Goal: Information Seeking & Learning: Learn about a topic

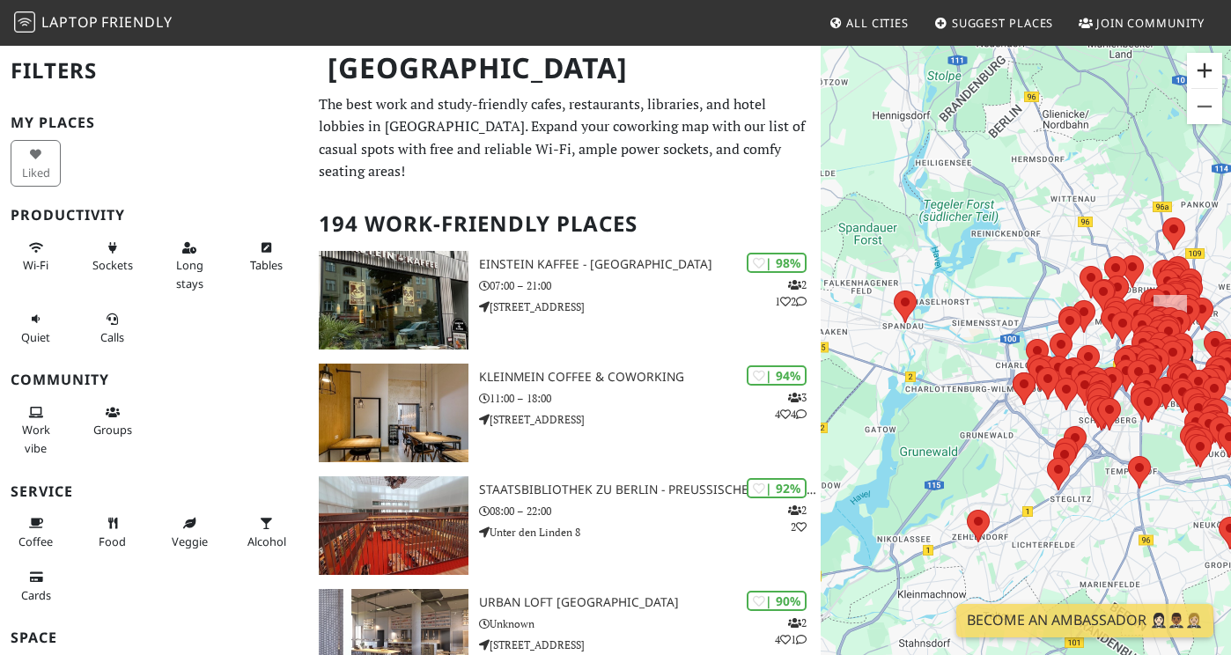
click at [1211, 72] on button "Zoom in" at bounding box center [1204, 70] width 35 height 35
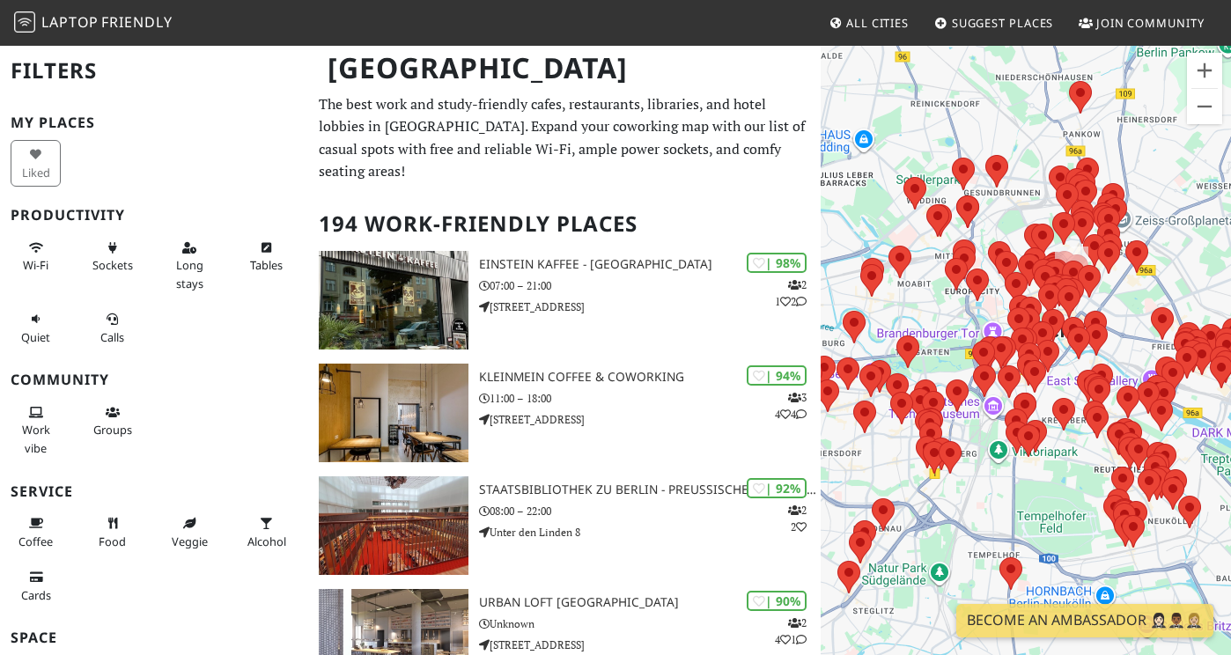
drag, startPoint x: 1035, startPoint y: 224, endPoint x: 791, endPoint y: 206, distance: 244.6
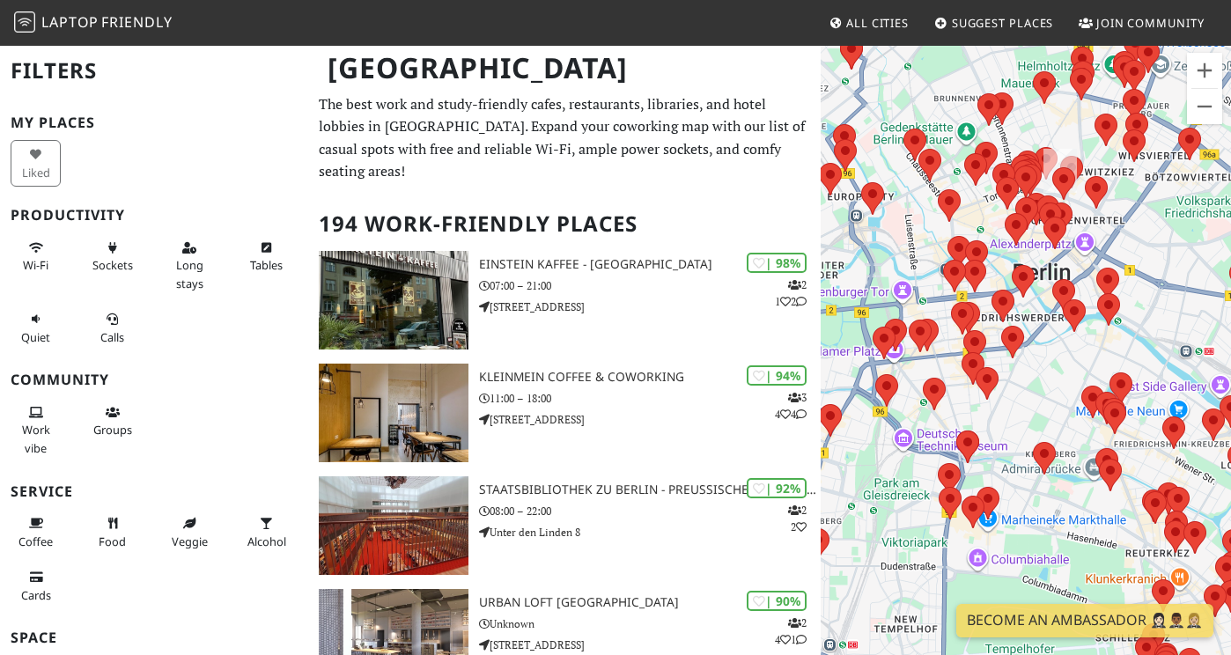
drag, startPoint x: 1007, startPoint y: 338, endPoint x: 1034, endPoint y: 381, distance: 51.1
click at [1034, 381] on div "To navigate, press the arrow keys." at bounding box center [1026, 371] width 410 height 655
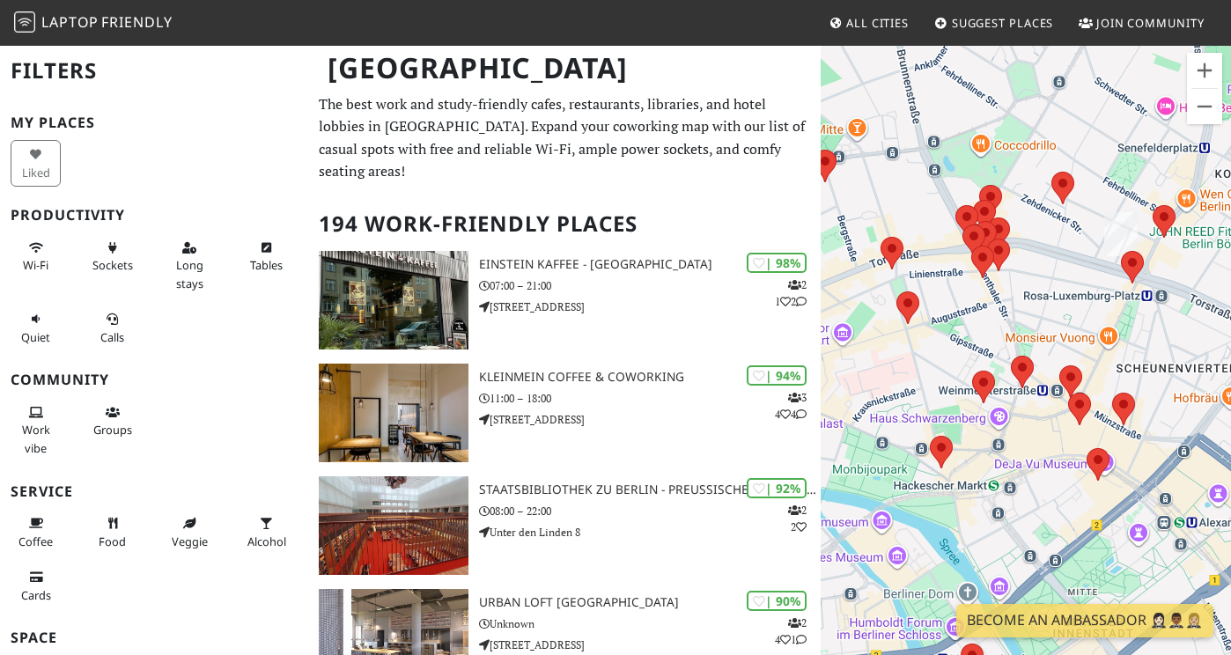
drag, startPoint x: 1095, startPoint y: 172, endPoint x: 1031, endPoint y: 289, distance: 133.2
click at [1031, 289] on div "To navigate, press the arrow keys." at bounding box center [1026, 371] width 410 height 655
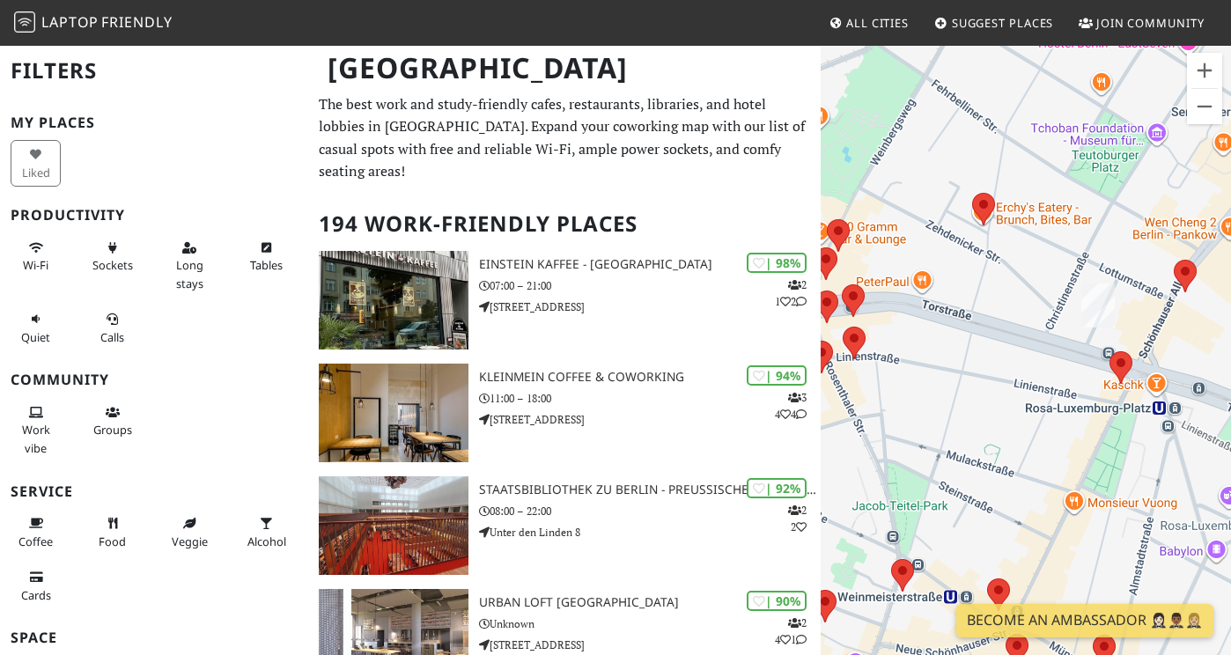
drag, startPoint x: 1156, startPoint y: 225, endPoint x: 1052, endPoint y: 246, distance: 106.0
click at [1052, 246] on div "To navigate, press the arrow keys." at bounding box center [1026, 371] width 410 height 655
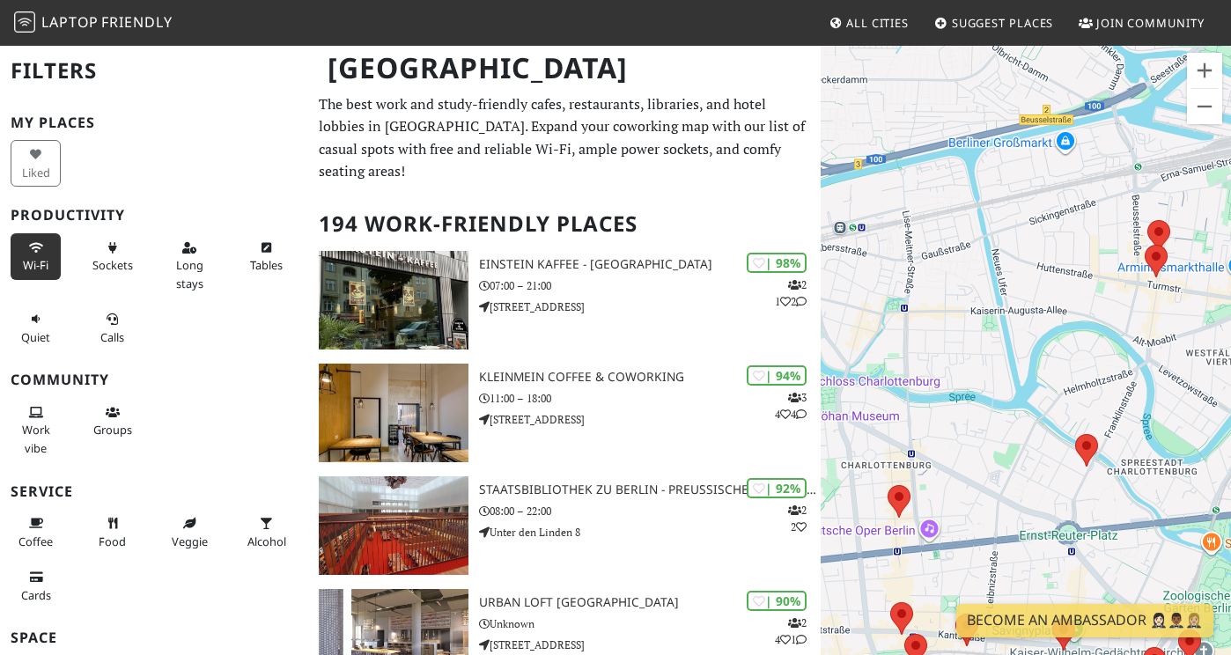
click at [18, 265] on button "Wi-Fi" at bounding box center [36, 256] width 50 height 47
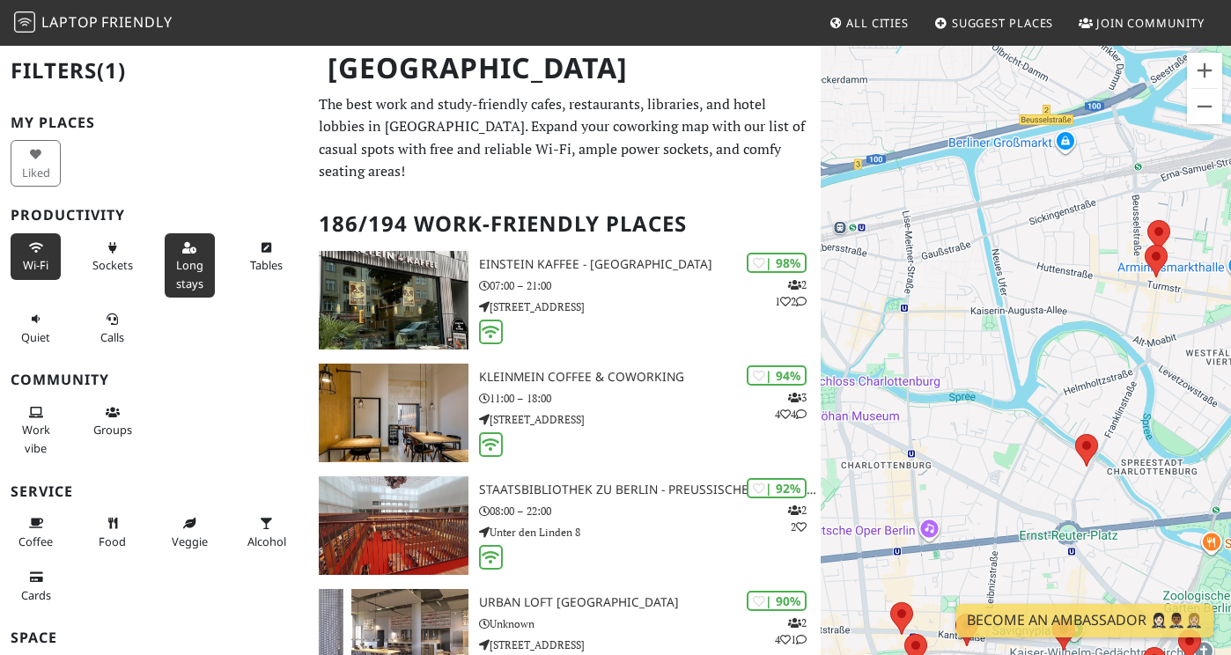
click at [181, 266] on span "Long stays" at bounding box center [189, 273] width 27 height 33
click at [45, 320] on button "Quiet" at bounding box center [36, 328] width 50 height 47
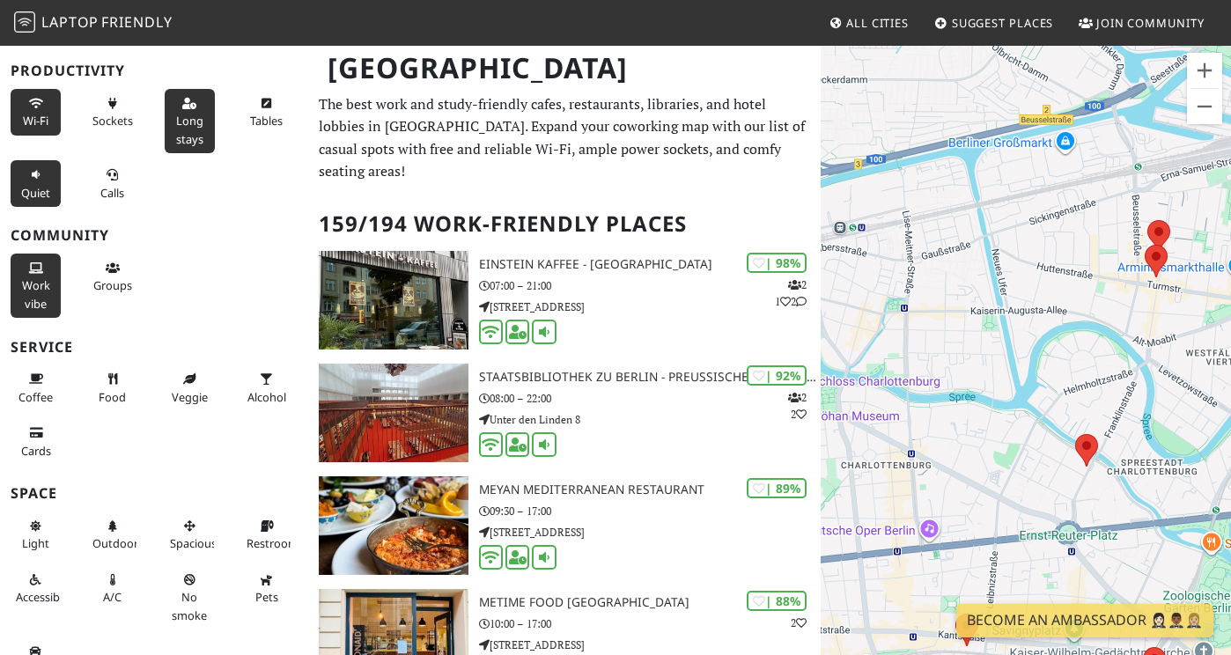
scroll to position [166, 0]
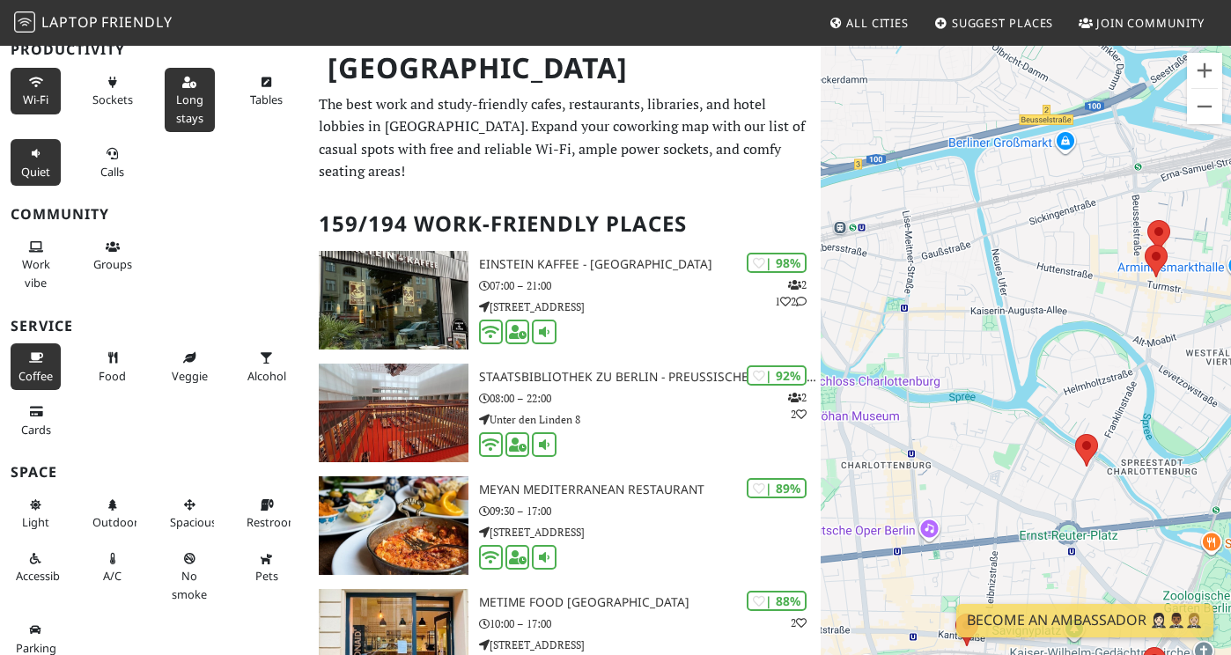
click at [40, 356] on icon at bounding box center [36, 358] width 14 height 11
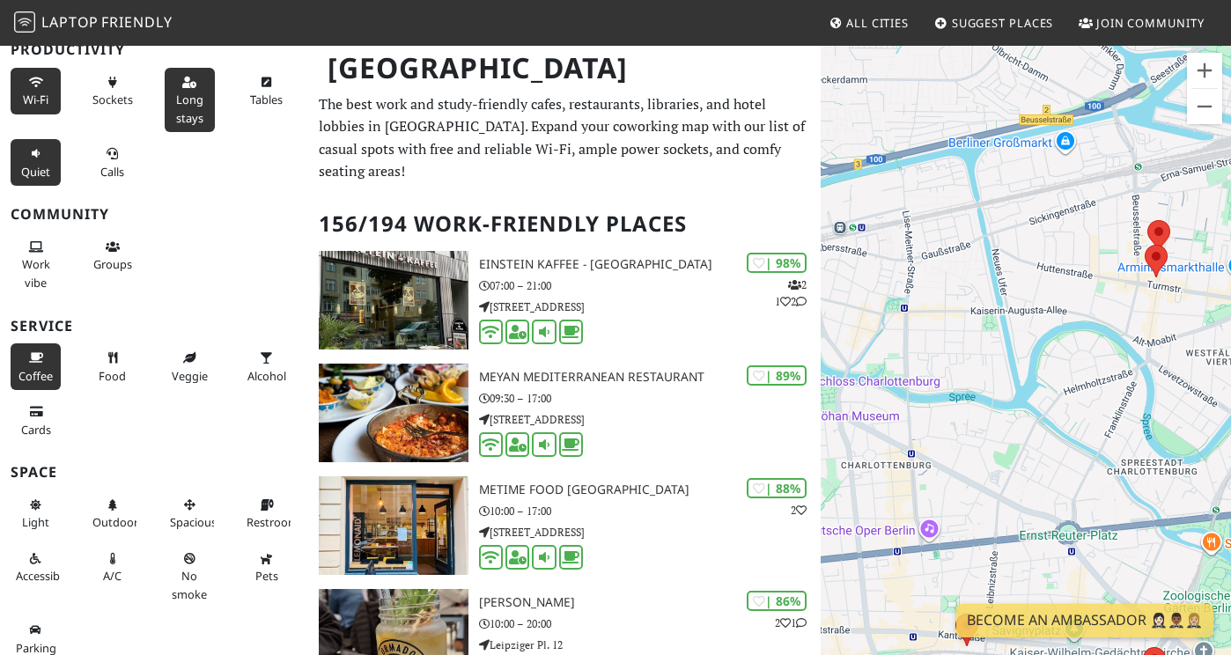
scroll to position [109, 0]
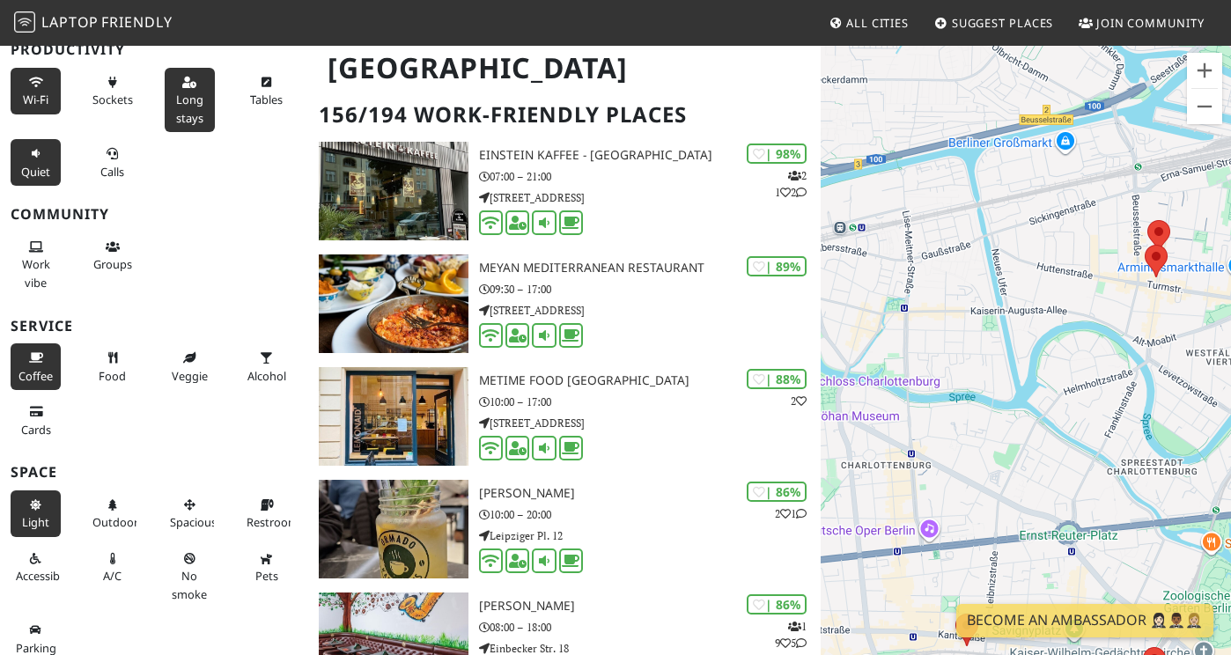
click at [41, 500] on icon at bounding box center [36, 505] width 14 height 11
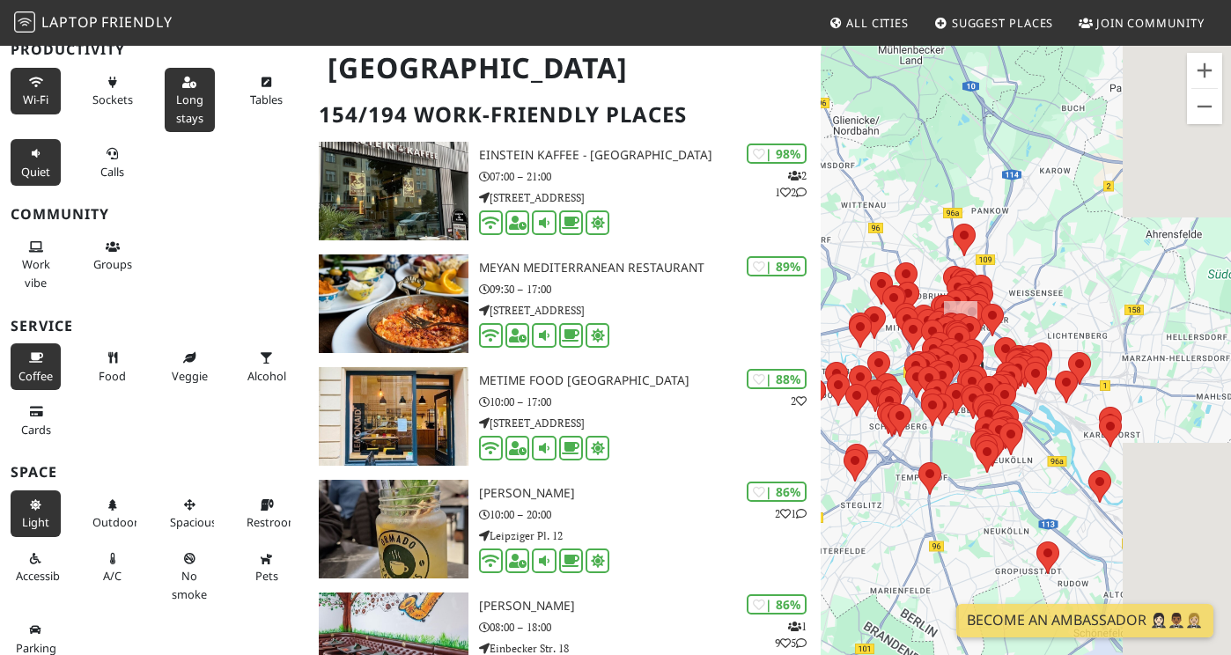
drag, startPoint x: 1074, startPoint y: 328, endPoint x: 899, endPoint y: 351, distance: 176.0
click at [899, 351] on div "To navigate, press the arrow keys." at bounding box center [1026, 371] width 410 height 655
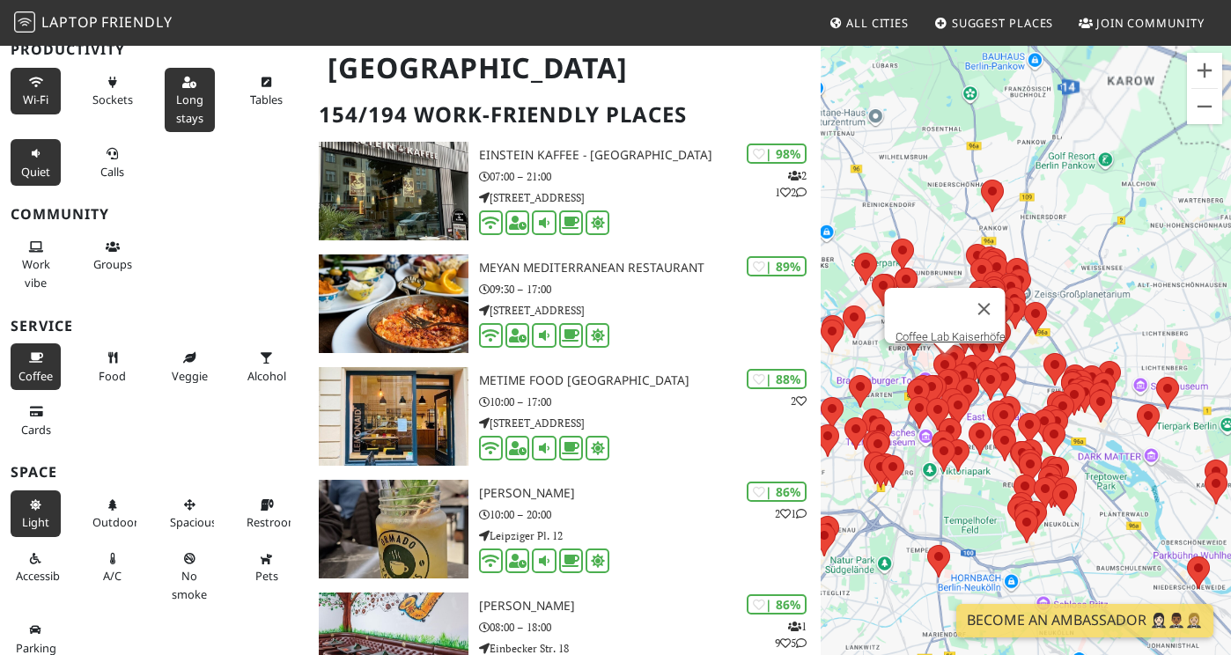
scroll to position [44, 0]
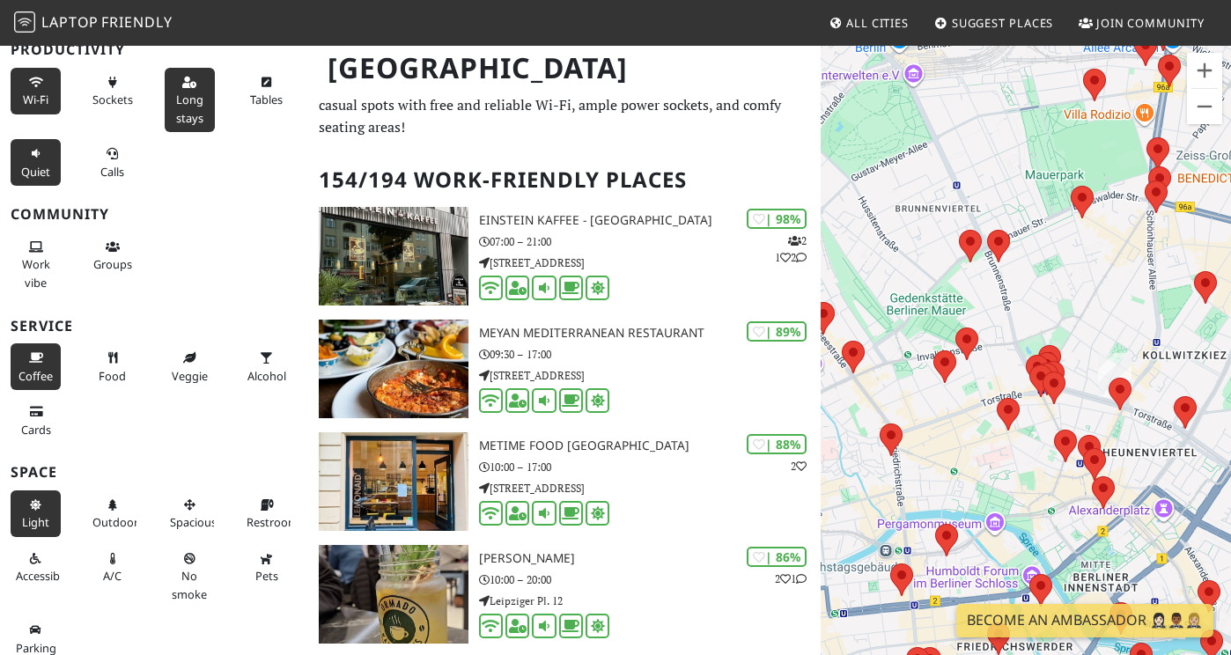
drag, startPoint x: 1075, startPoint y: 378, endPoint x: 970, endPoint y: 388, distance: 105.3
click at [970, 388] on div "To navigate, press the arrow keys." at bounding box center [1026, 371] width 410 height 655
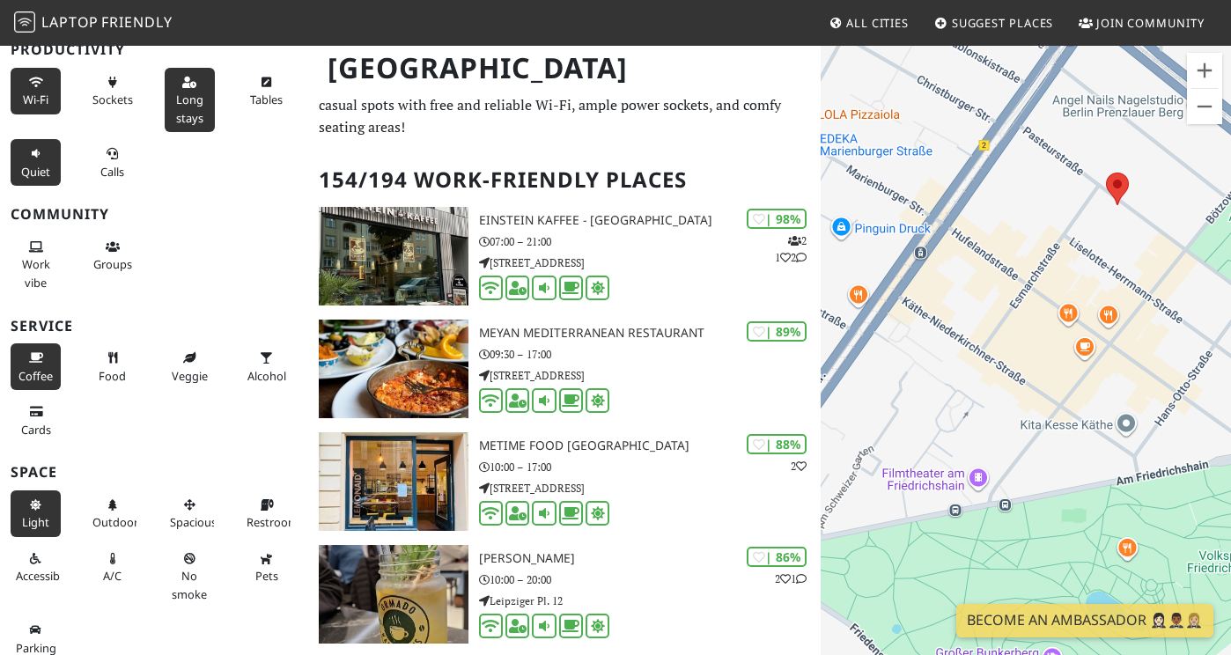
scroll to position [72, 0]
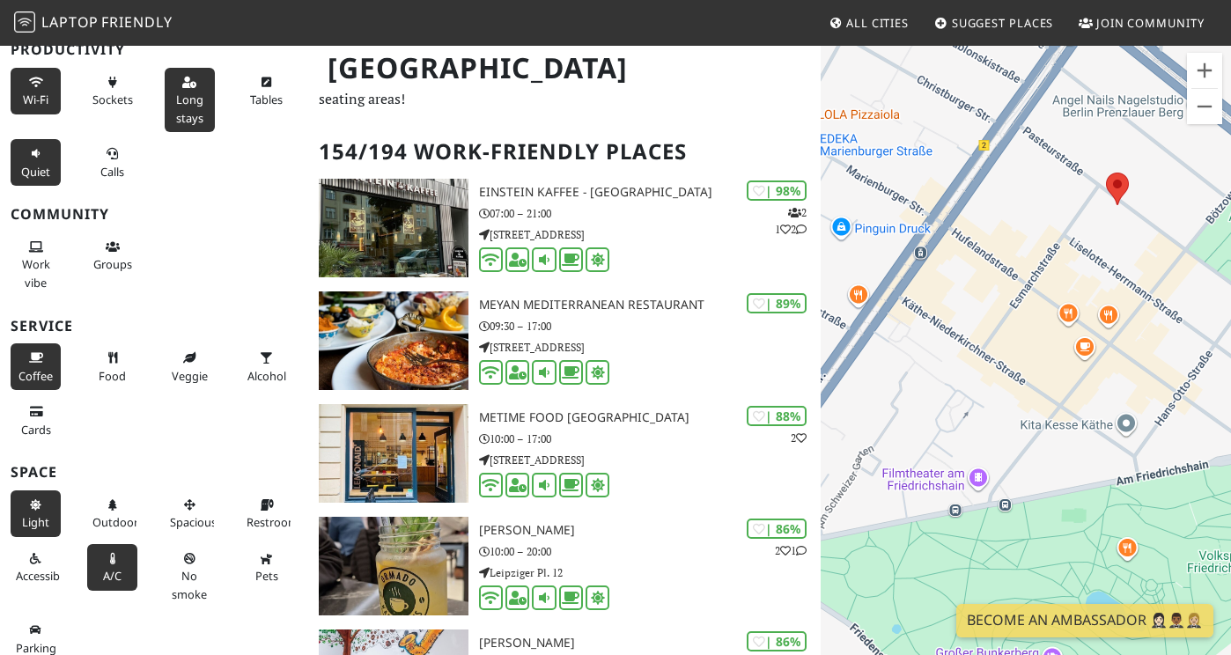
click at [107, 568] on span "A/C" at bounding box center [112, 576] width 18 height 16
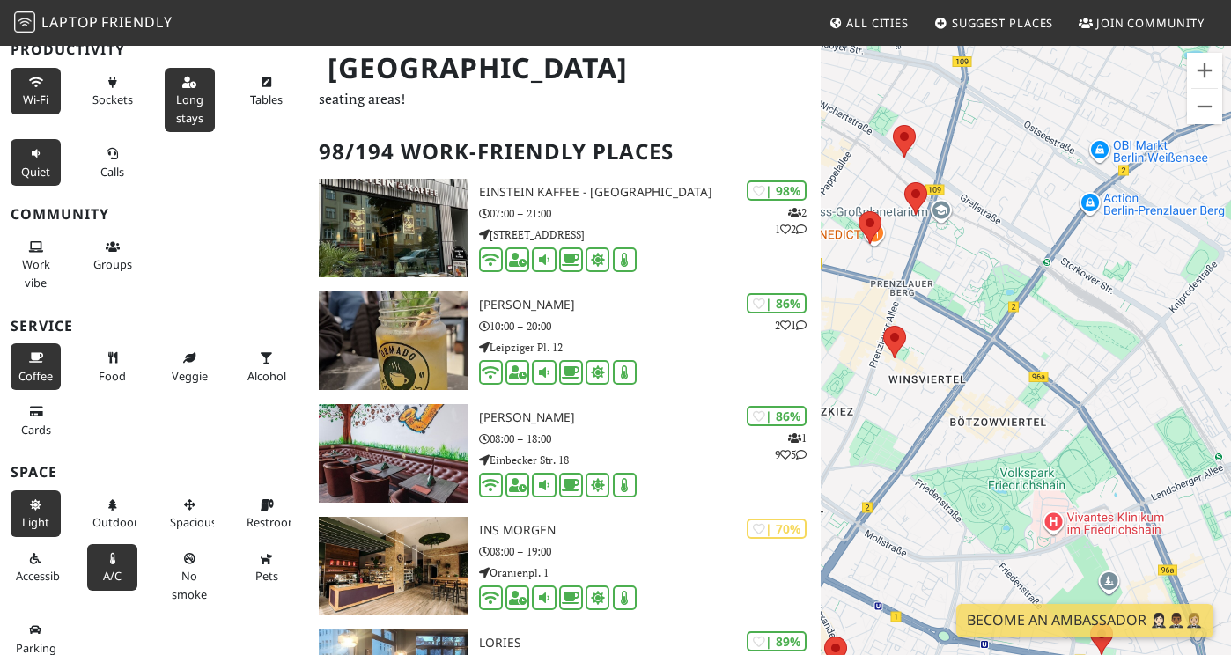
drag, startPoint x: 1072, startPoint y: 386, endPoint x: 978, endPoint y: 428, distance: 103.3
click at [978, 428] on div "To navigate, press the arrow keys." at bounding box center [1026, 371] width 410 height 655
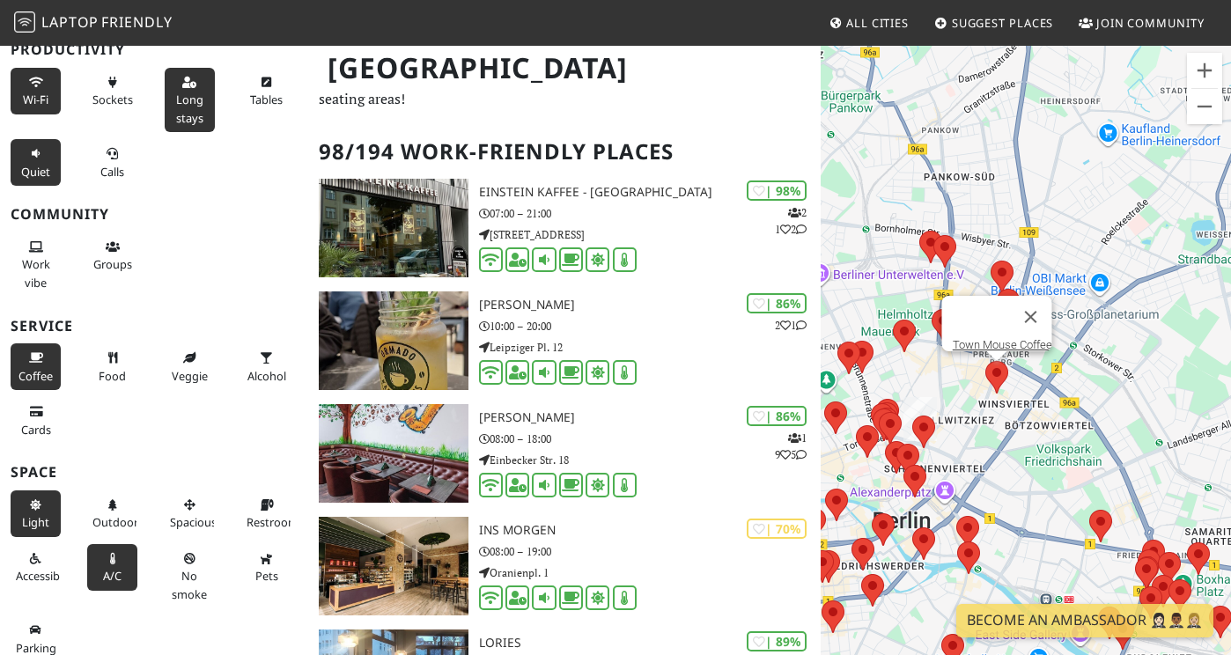
click at [985, 361] on area at bounding box center [985, 361] width 0 height 0
click at [995, 338] on link "Town Mouse Coffee" at bounding box center [1003, 344] width 100 height 13
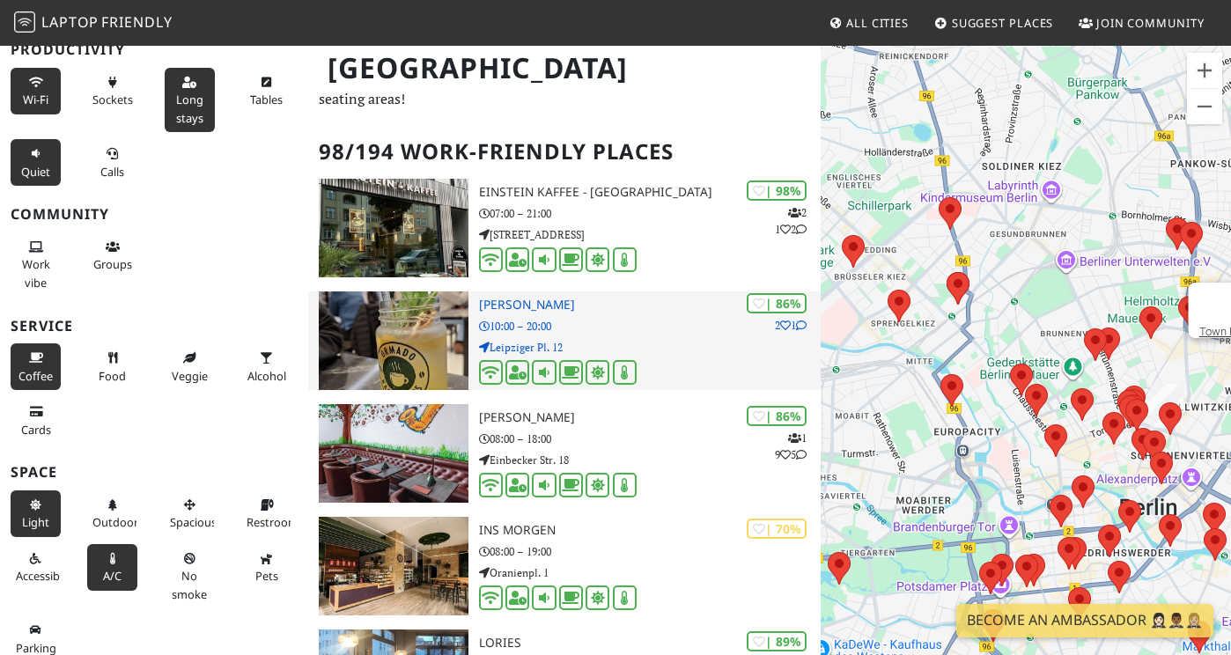
drag, startPoint x: 1104, startPoint y: 308, endPoint x: 799, endPoint y: 293, distance: 306.0
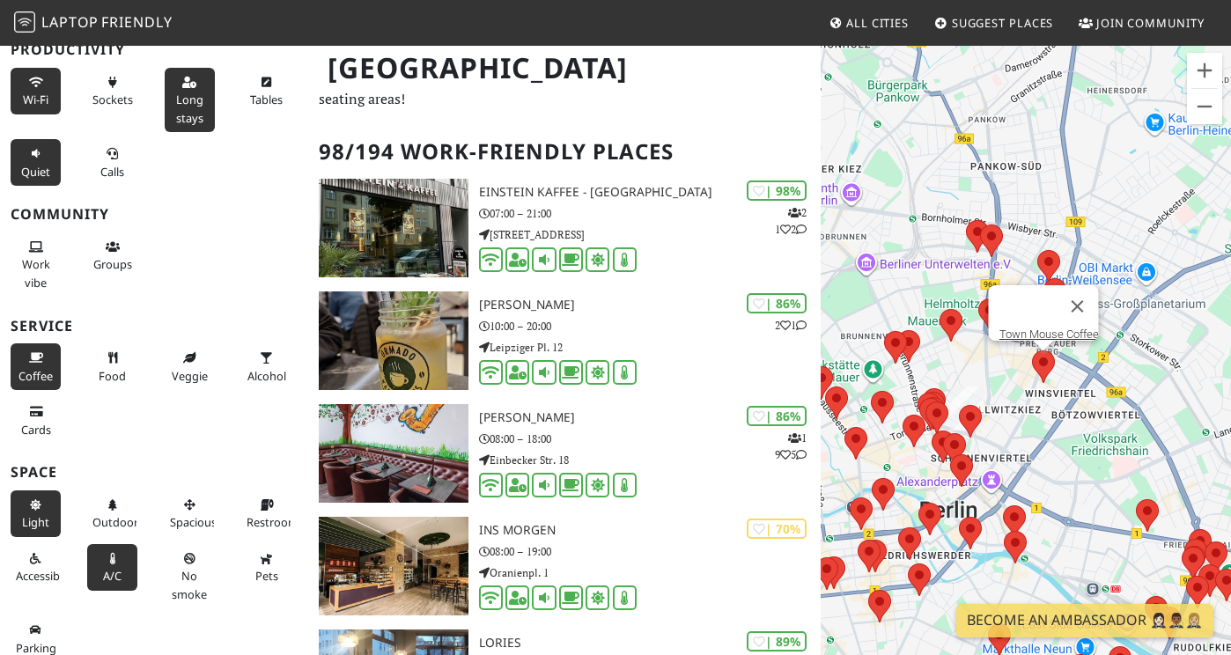
drag, startPoint x: 1143, startPoint y: 361, endPoint x: 954, endPoint y: 365, distance: 189.4
click at [954, 365] on div "To navigate, press the arrow keys. Town Mouse Coffee" at bounding box center [1026, 371] width 410 height 655
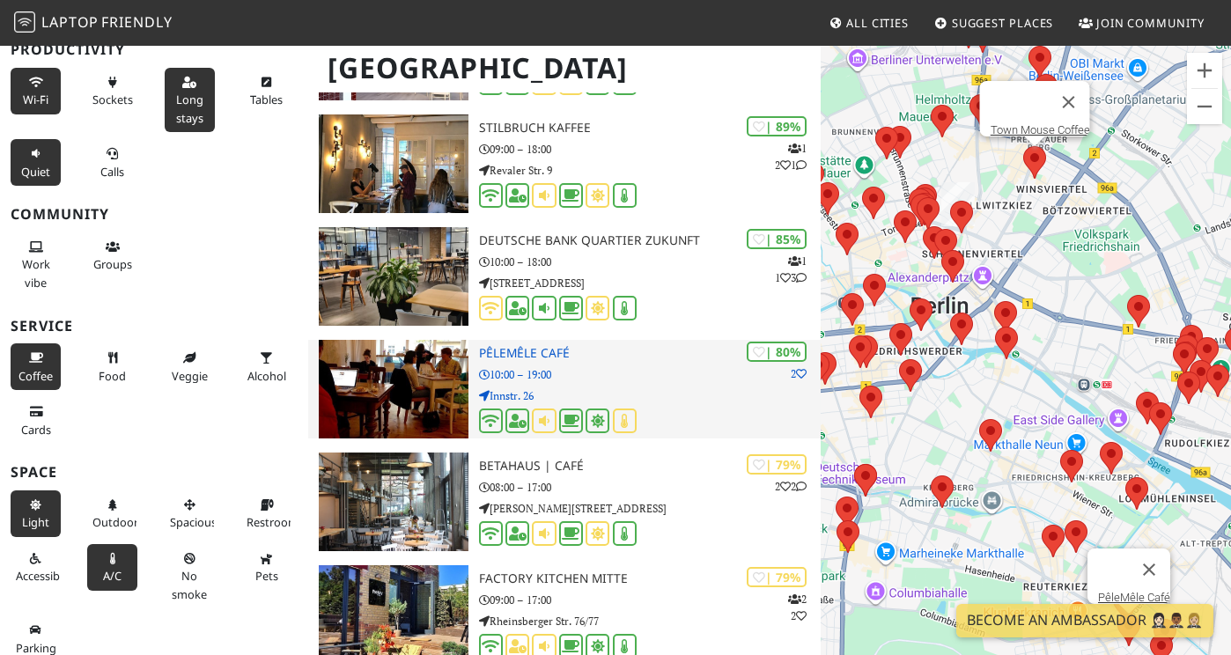
scroll to position [1162, 0]
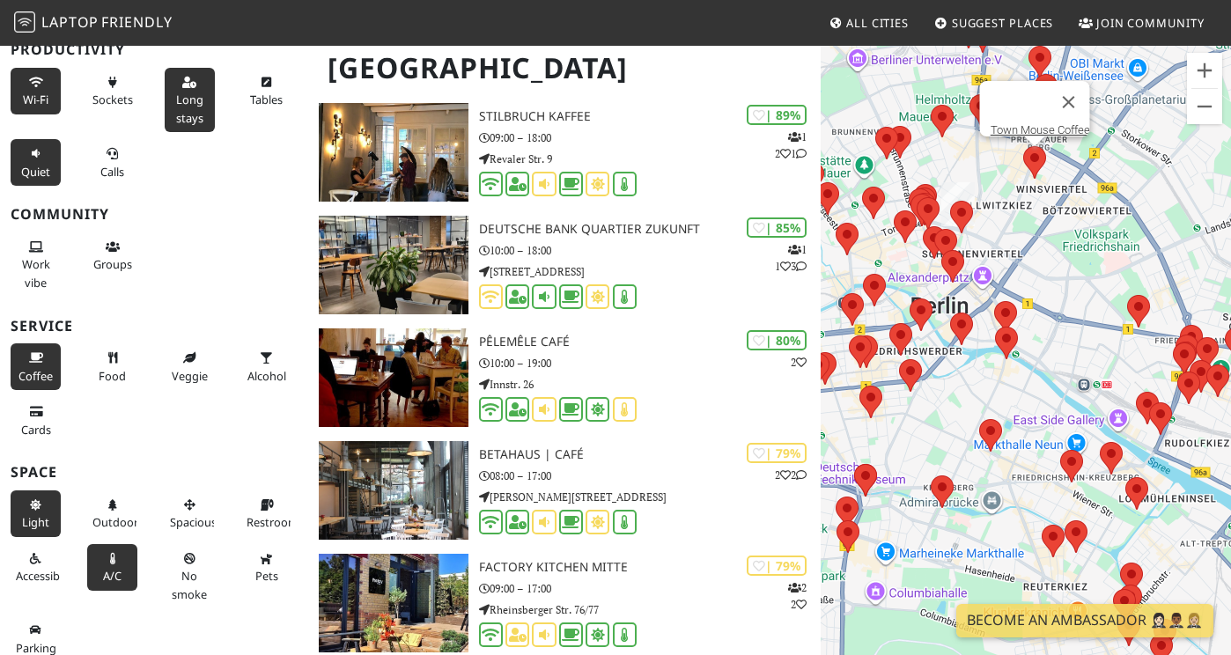
click at [118, 556] on button "A/C" at bounding box center [112, 567] width 50 height 47
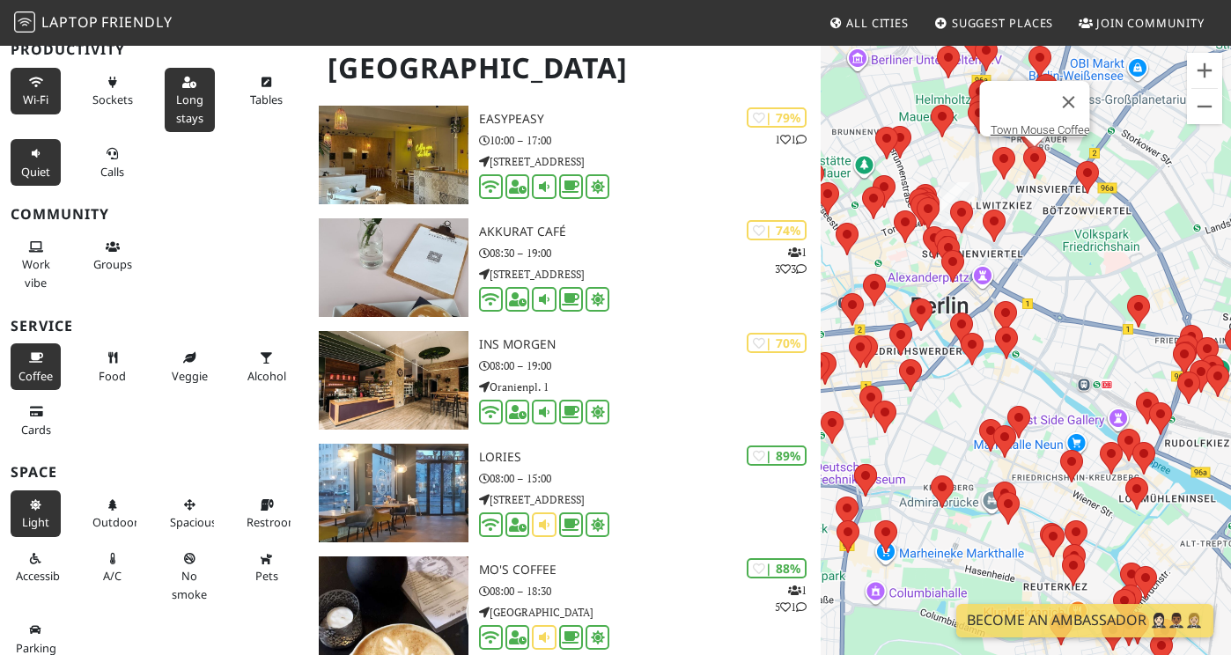
scroll to position [0, 0]
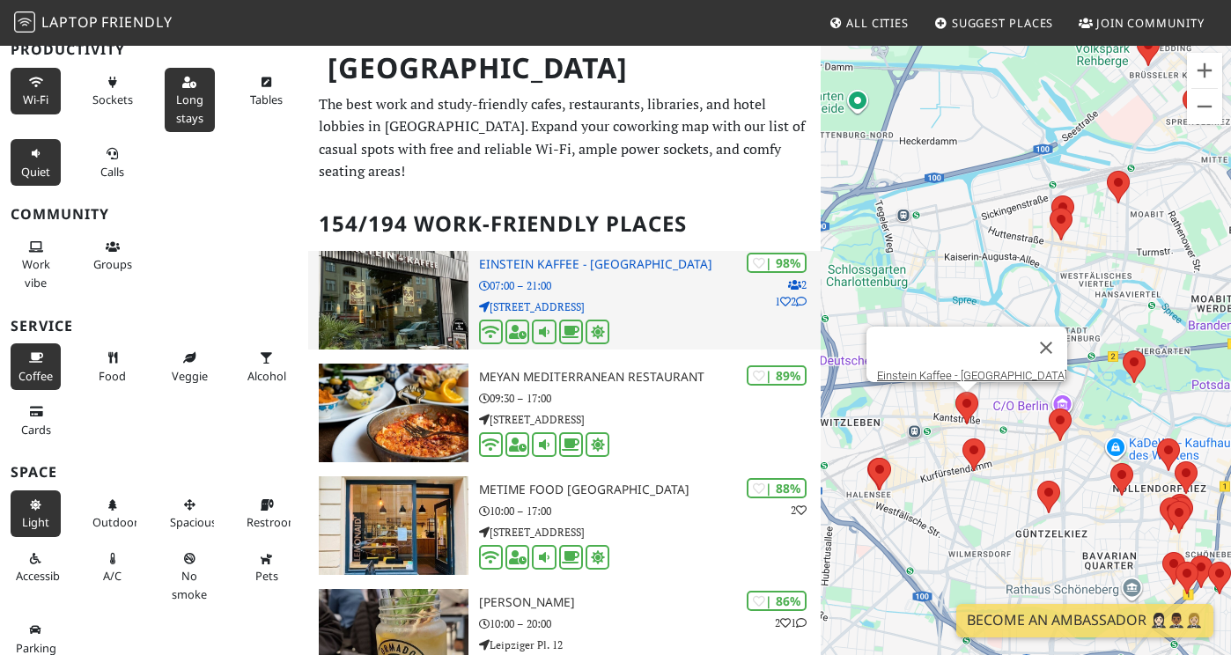
click at [380, 251] on img at bounding box center [394, 300] width 150 height 99
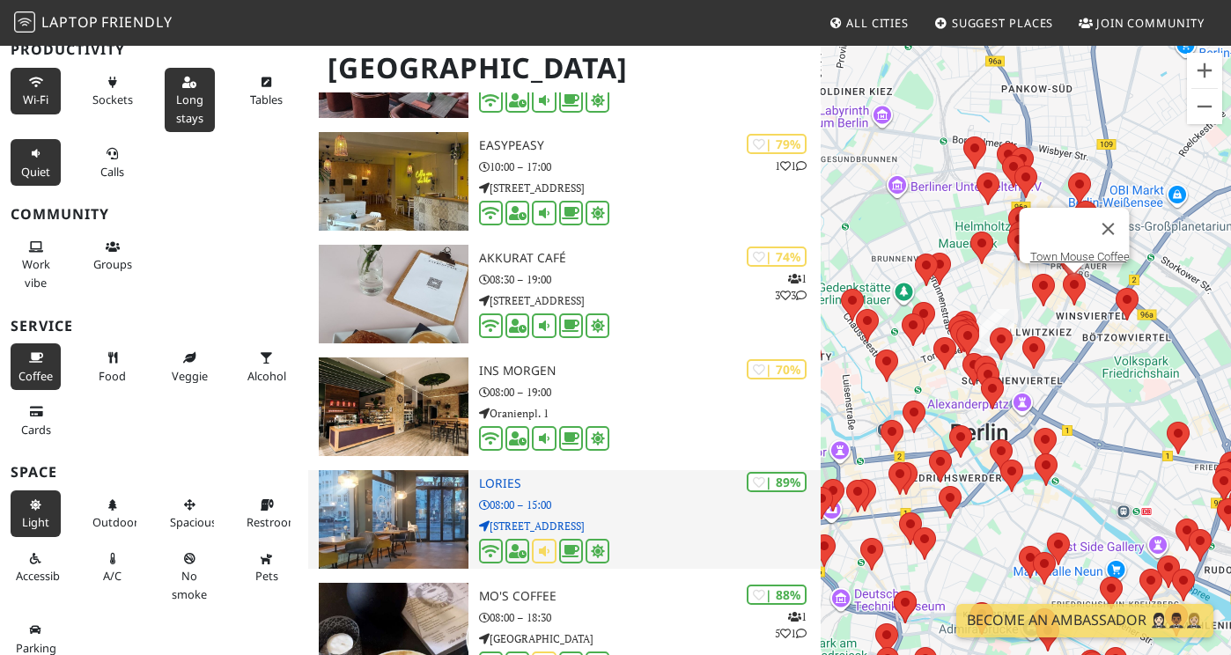
scroll to position [686, 0]
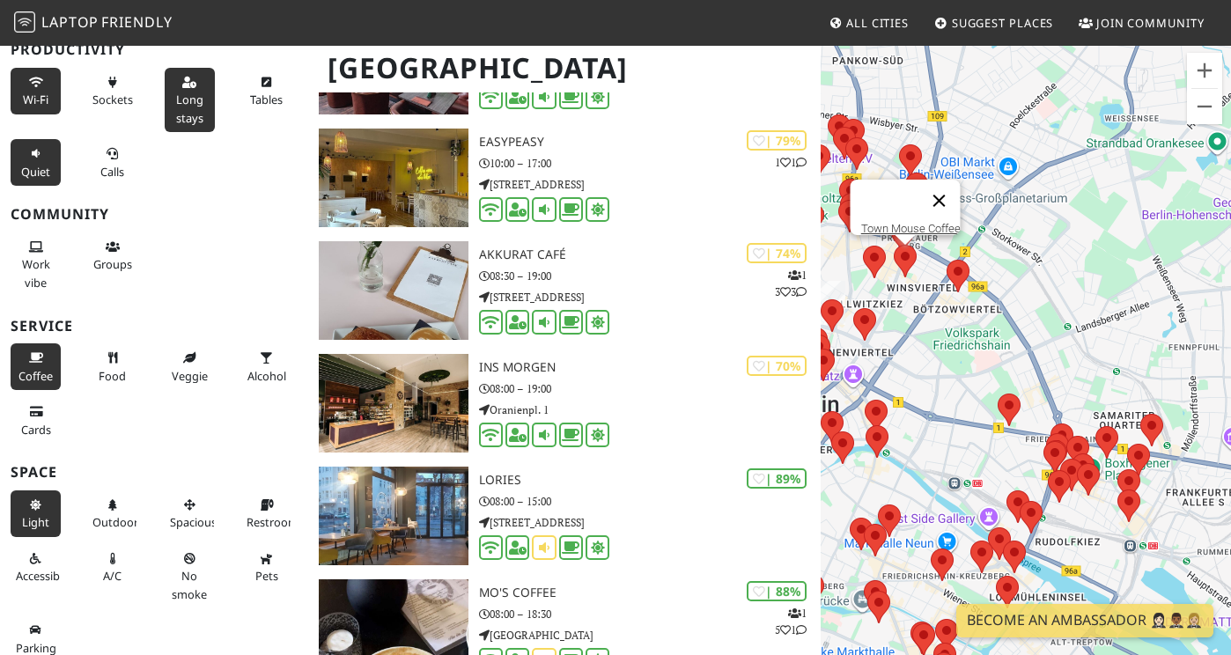
click at [946, 189] on button "Close" at bounding box center [940, 201] width 42 height 42
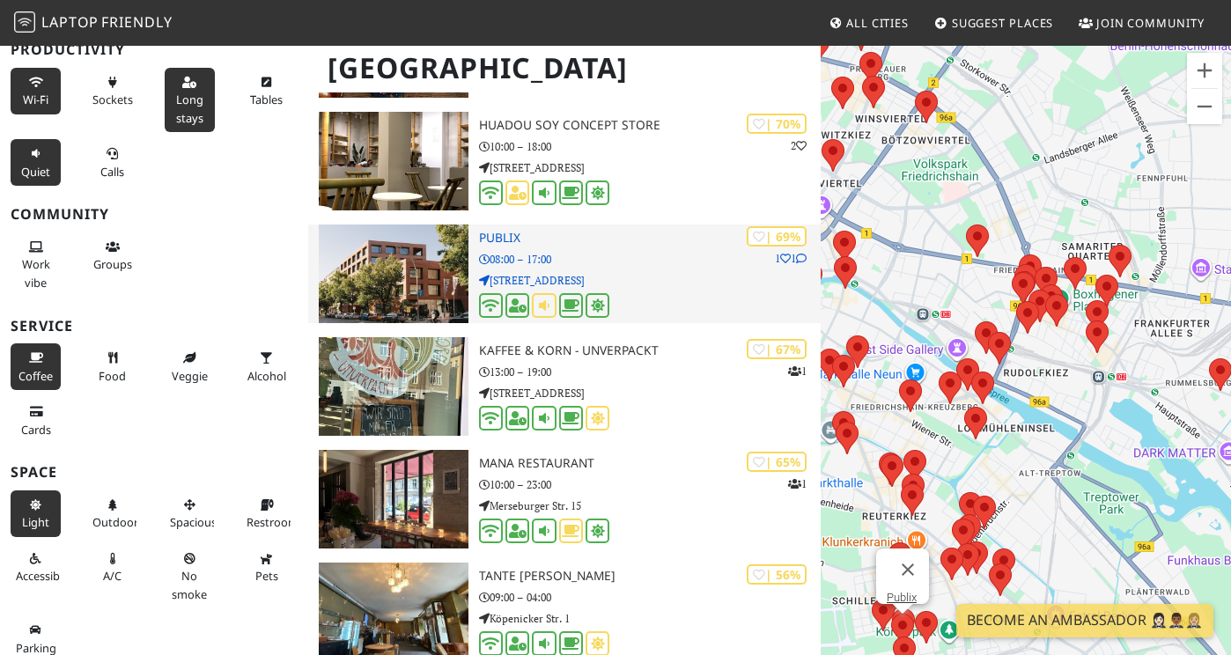
scroll to position [3317, 0]
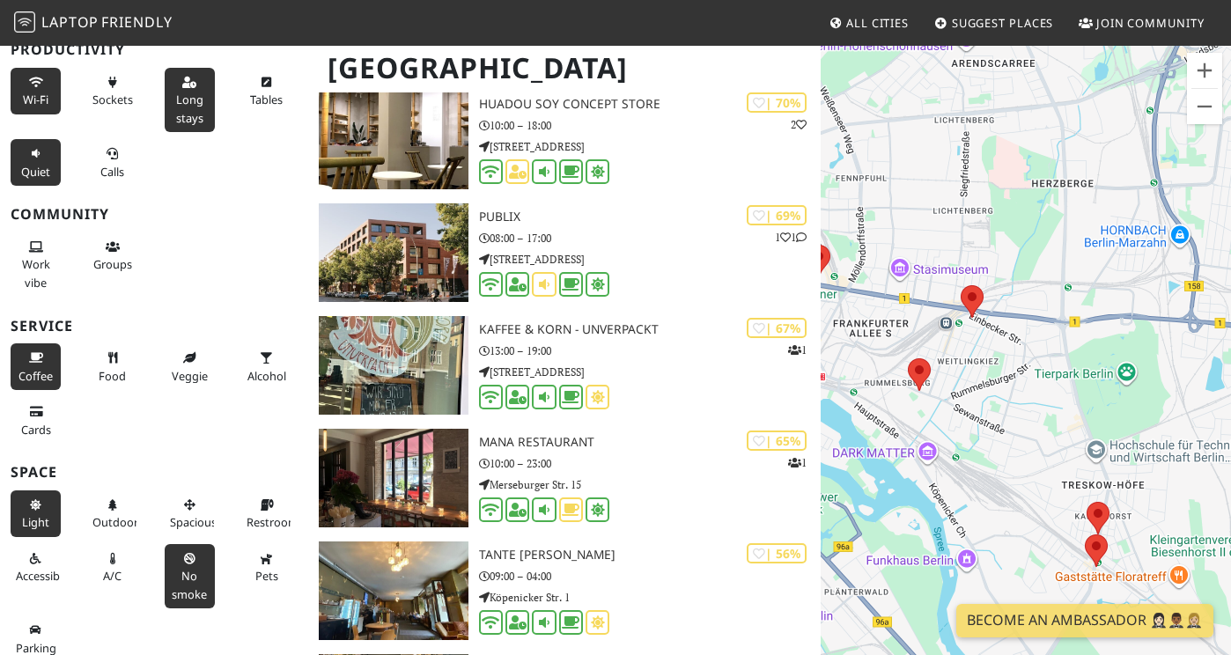
click at [182, 556] on icon at bounding box center [189, 559] width 14 height 11
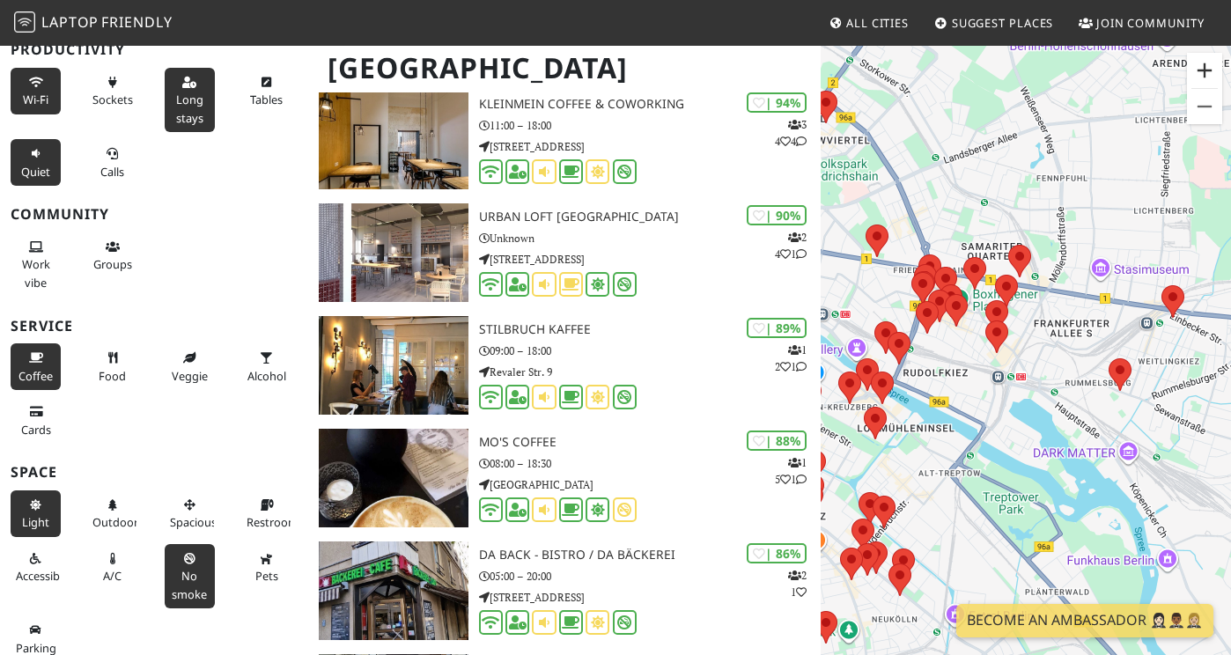
click at [1199, 70] on button "Zoom in" at bounding box center [1204, 70] width 35 height 35
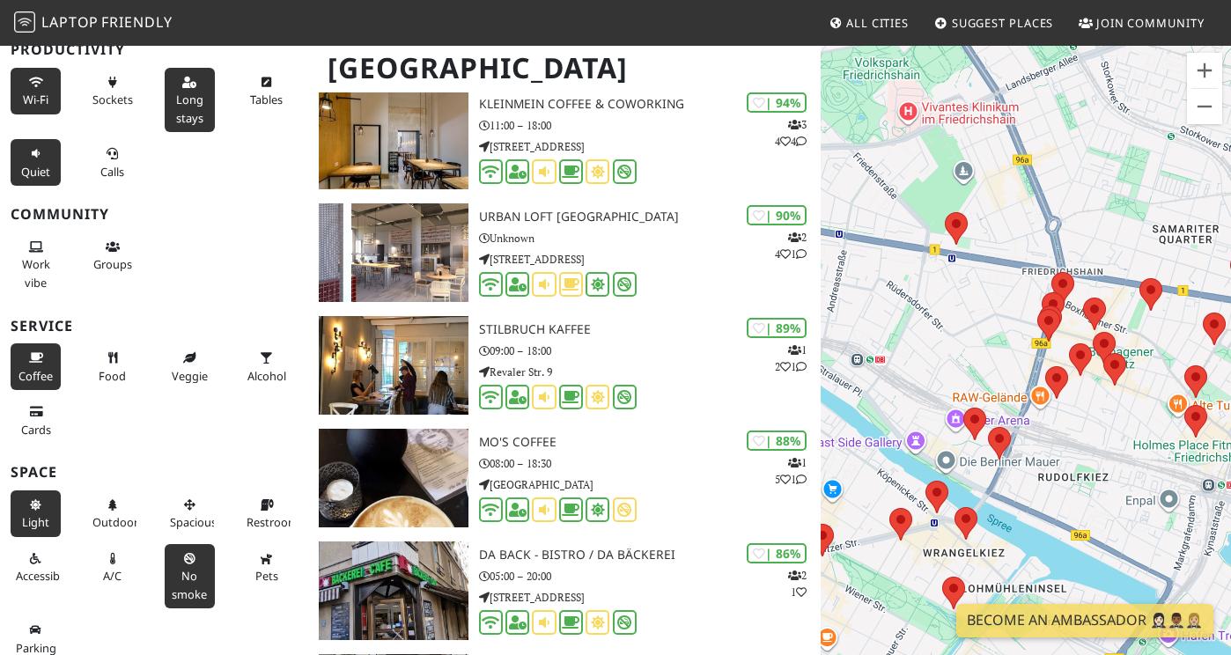
drag, startPoint x: 924, startPoint y: 296, endPoint x: 1156, endPoint y: 399, distance: 254.3
click at [1156, 399] on div "To navigate, press the arrow keys." at bounding box center [1026, 371] width 410 height 655
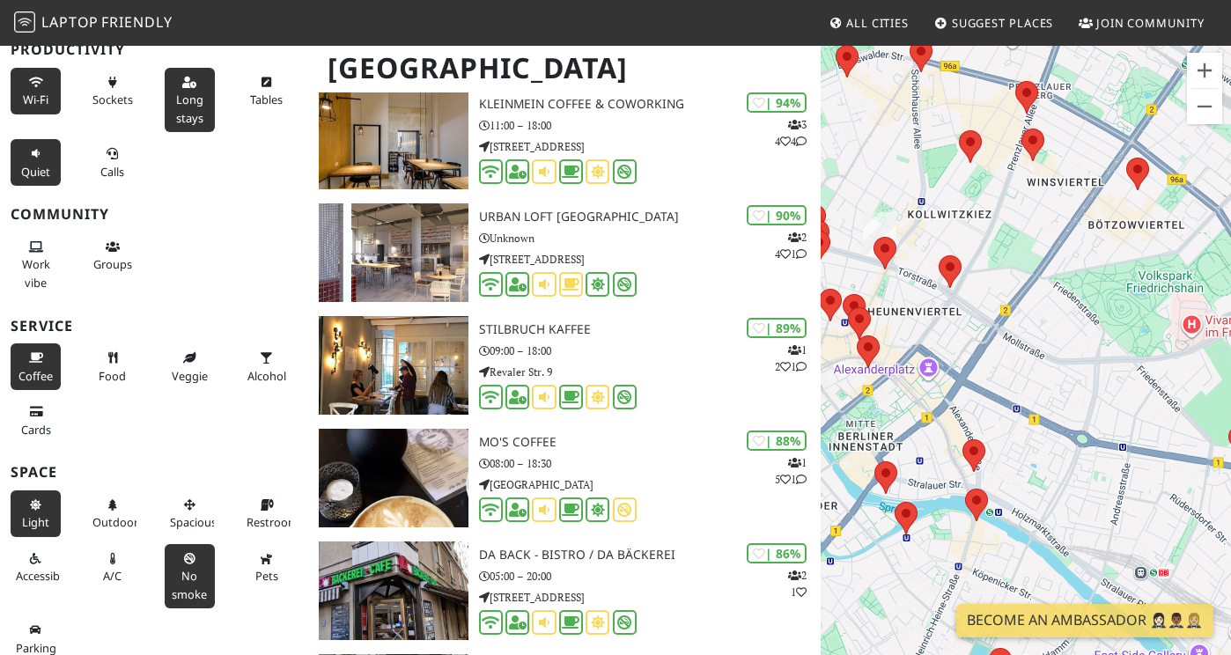
drag, startPoint x: 961, startPoint y: 316, endPoint x: 1243, endPoint y: 533, distance: 356.2
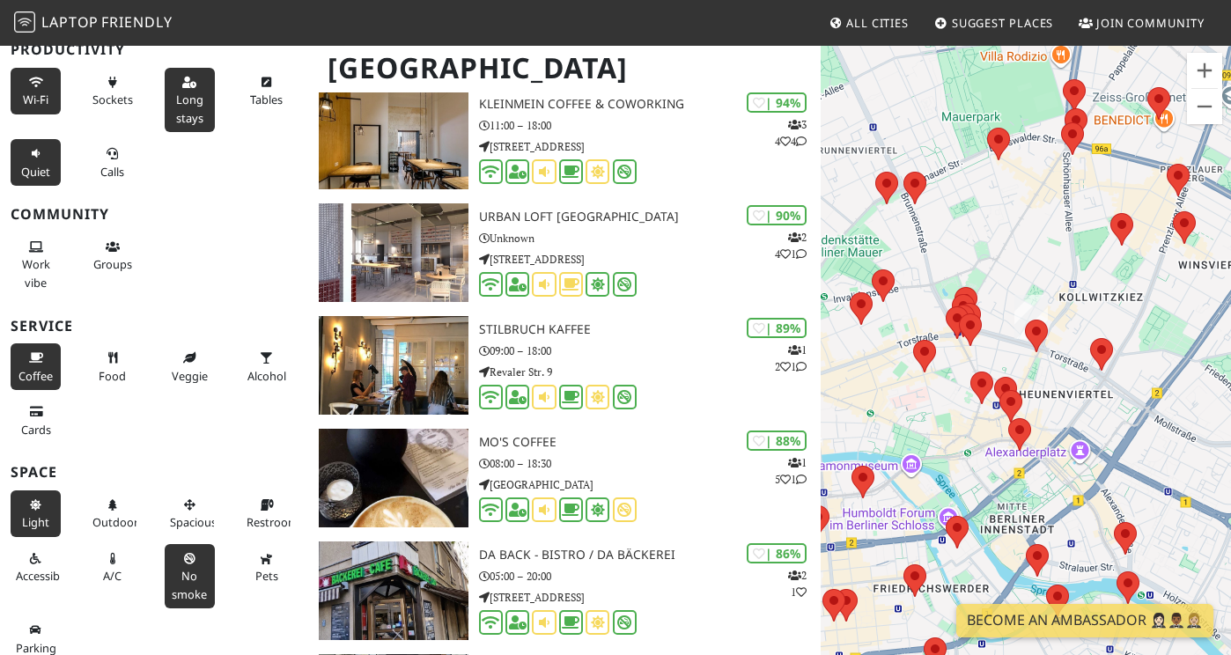
drag, startPoint x: 925, startPoint y: 310, endPoint x: 1097, endPoint y: 391, distance: 190.7
click at [1097, 391] on div "To navigate, press the arrow keys." at bounding box center [1026, 371] width 410 height 655
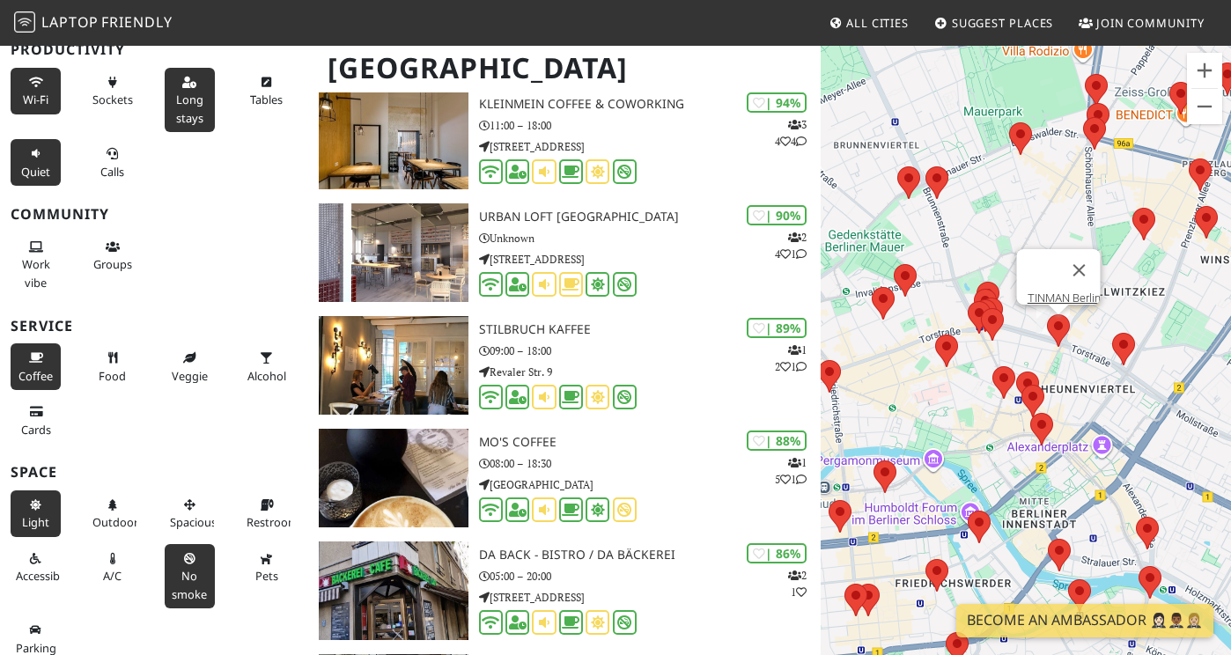
click at [1047, 314] on area at bounding box center [1047, 314] width 0 height 0
click at [1062, 292] on link "TINMAN Berlin" at bounding box center [1064, 298] width 73 height 13
click at [1091, 254] on button "Close" at bounding box center [1080, 270] width 42 height 42
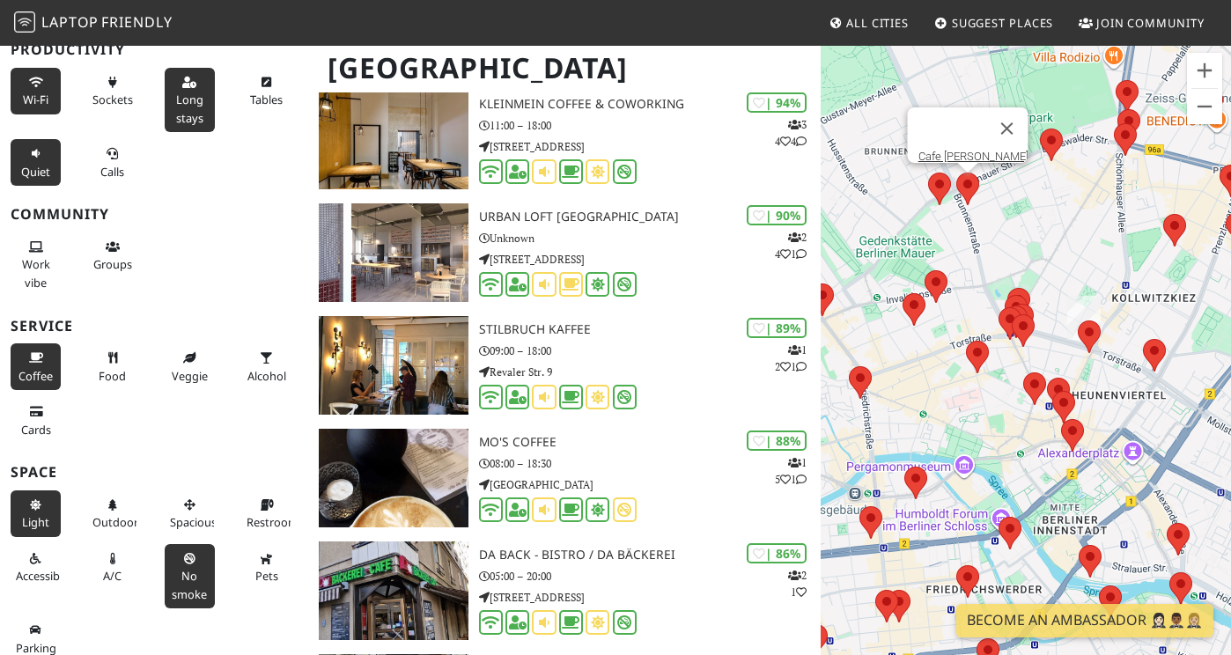
click at [956, 173] on area at bounding box center [956, 173] width 0 height 0
click at [964, 150] on link "Cafe Hermann Eicke" at bounding box center [974, 156] width 110 height 13
click at [964, 137] on div at bounding box center [953, 128] width 68 height 42
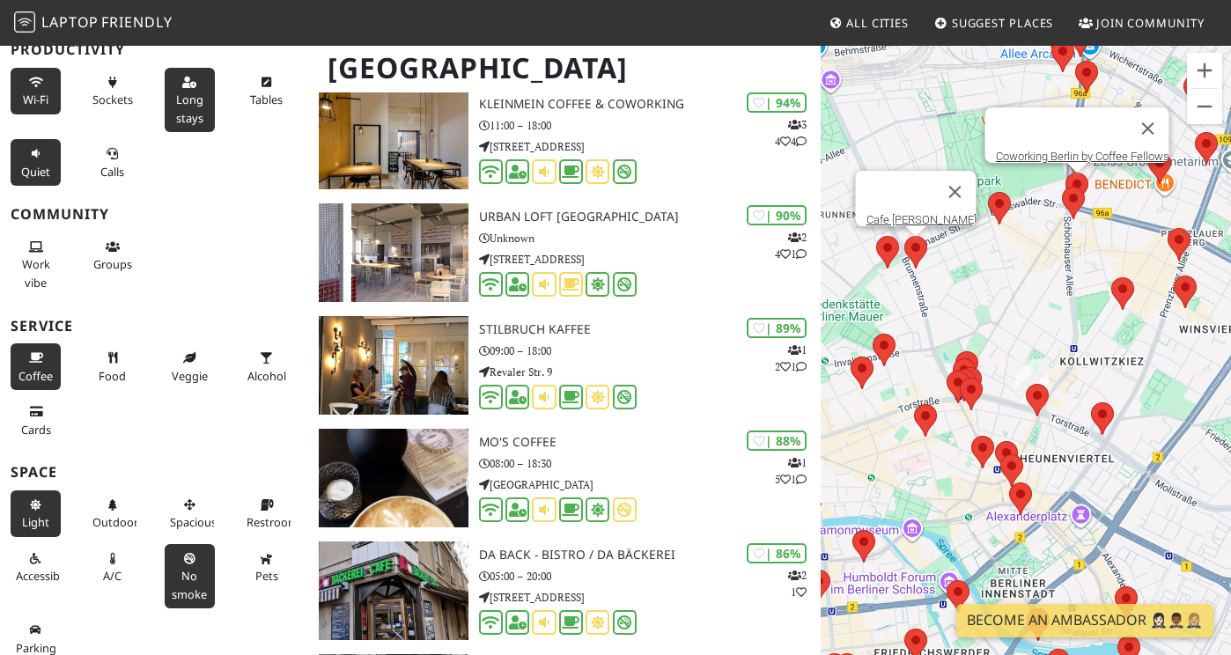
click at [1066, 173] on area at bounding box center [1066, 173] width 0 height 0
click at [1065, 150] on link "Coworking Berlin by Coffee Fellows" at bounding box center [1082, 156] width 173 height 13
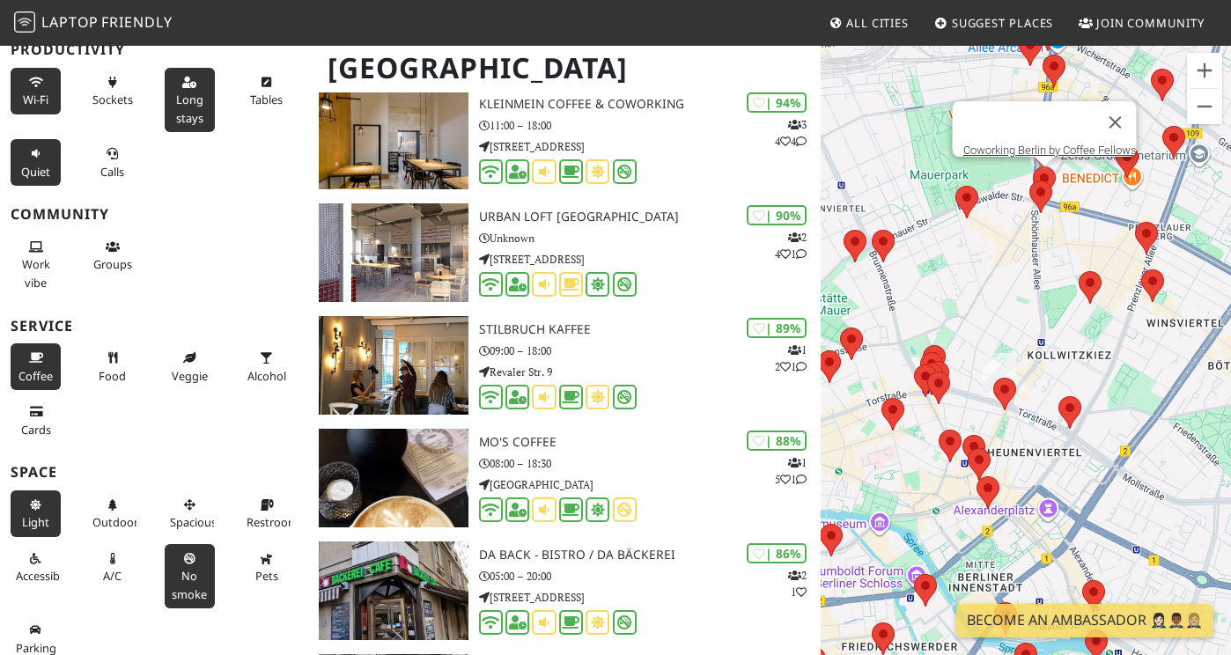
drag, startPoint x: 1107, startPoint y: 294, endPoint x: 737, endPoint y: 288, distance: 369.9
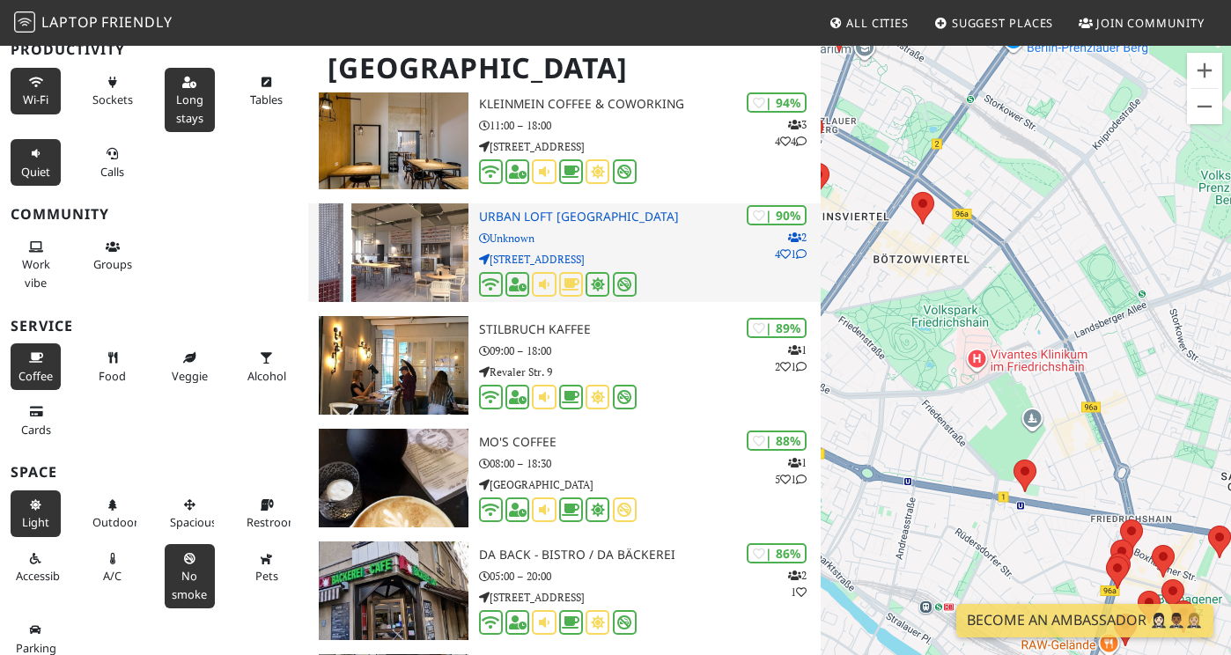
click at [808, 272] on div at bounding box center [650, 285] width 342 height 27
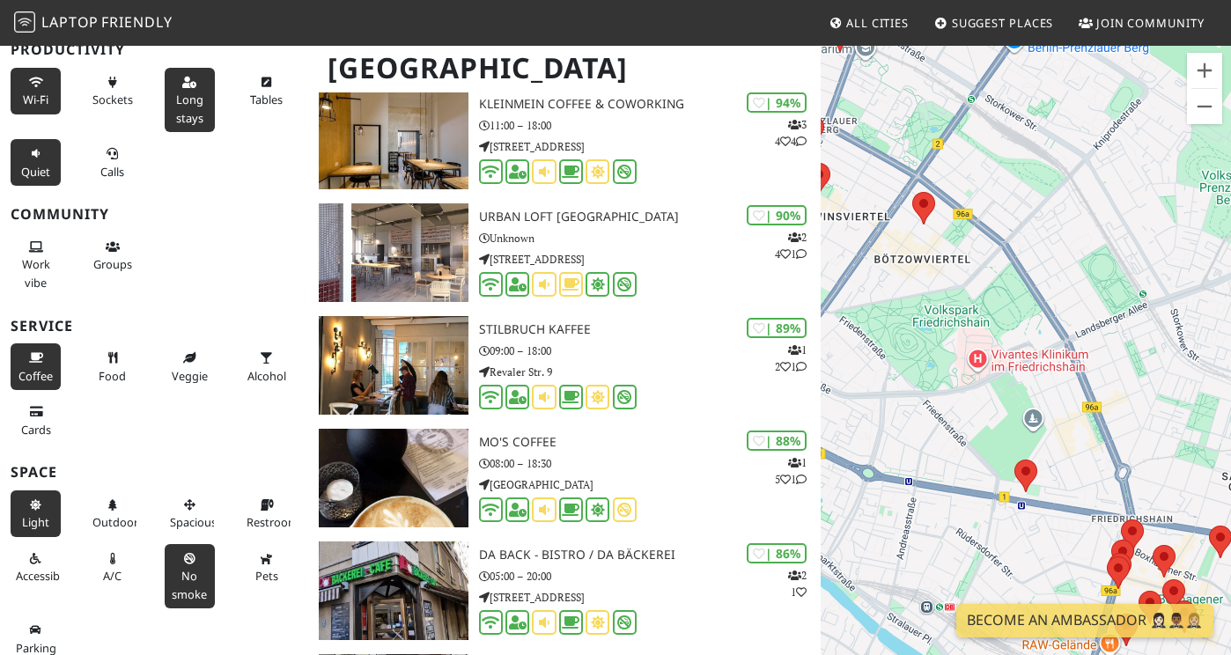
drag, startPoint x: 1113, startPoint y: 363, endPoint x: 1015, endPoint y: 374, distance: 99.3
click at [1015, 374] on div "To navigate, press the arrow keys. Coworking Berlin by Coffee Fellows" at bounding box center [1026, 371] width 410 height 655
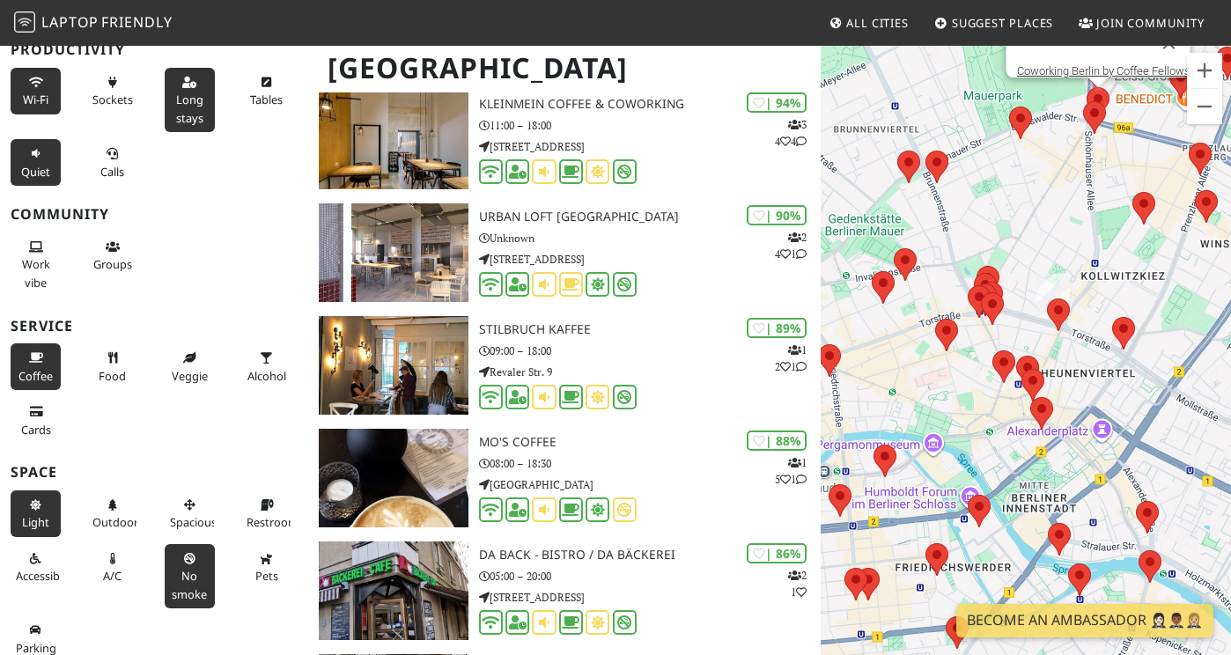
drag, startPoint x: 825, startPoint y: 361, endPoint x: 1215, endPoint y: 388, distance: 391.1
click at [1215, 388] on div "To navigate, press the arrow keys. Coworking Berlin by Coffee Fellows" at bounding box center [1026, 371] width 410 height 655
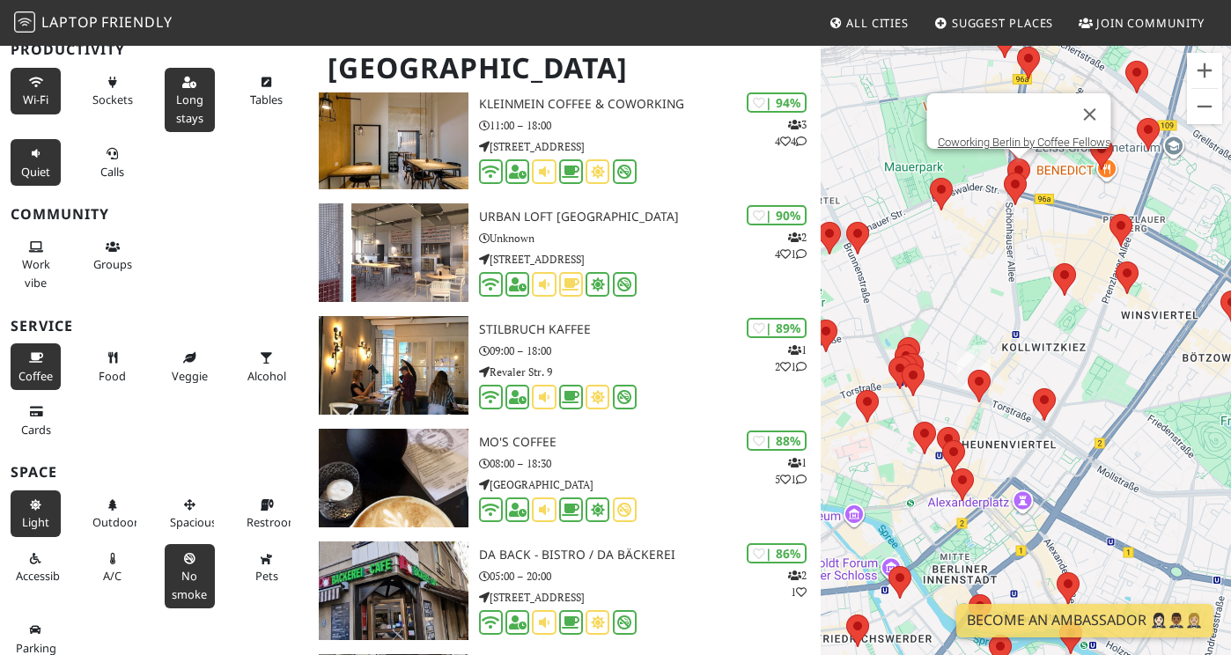
drag, startPoint x: 1035, startPoint y: 199, endPoint x: 954, endPoint y: 272, distance: 109.1
click at [954, 272] on div "To navigate, press the arrow keys. Coworking Berlin by Coffee Fellows" at bounding box center [1026, 371] width 410 height 655
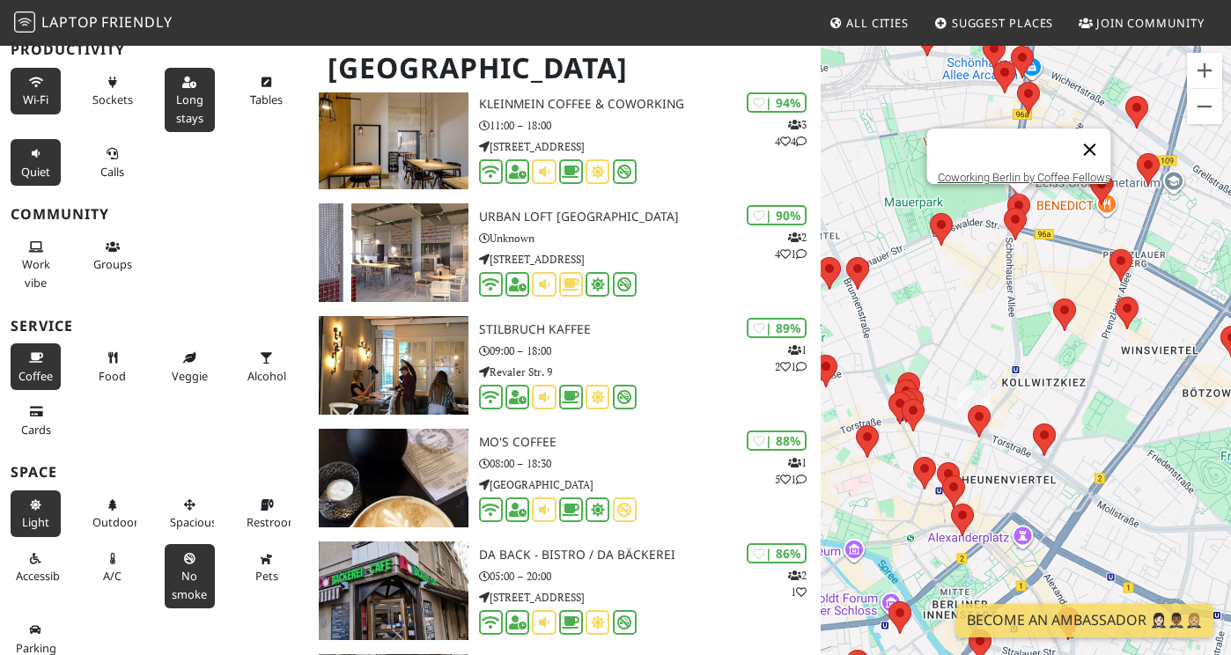
click at [1097, 133] on button "Close" at bounding box center [1090, 150] width 42 height 42
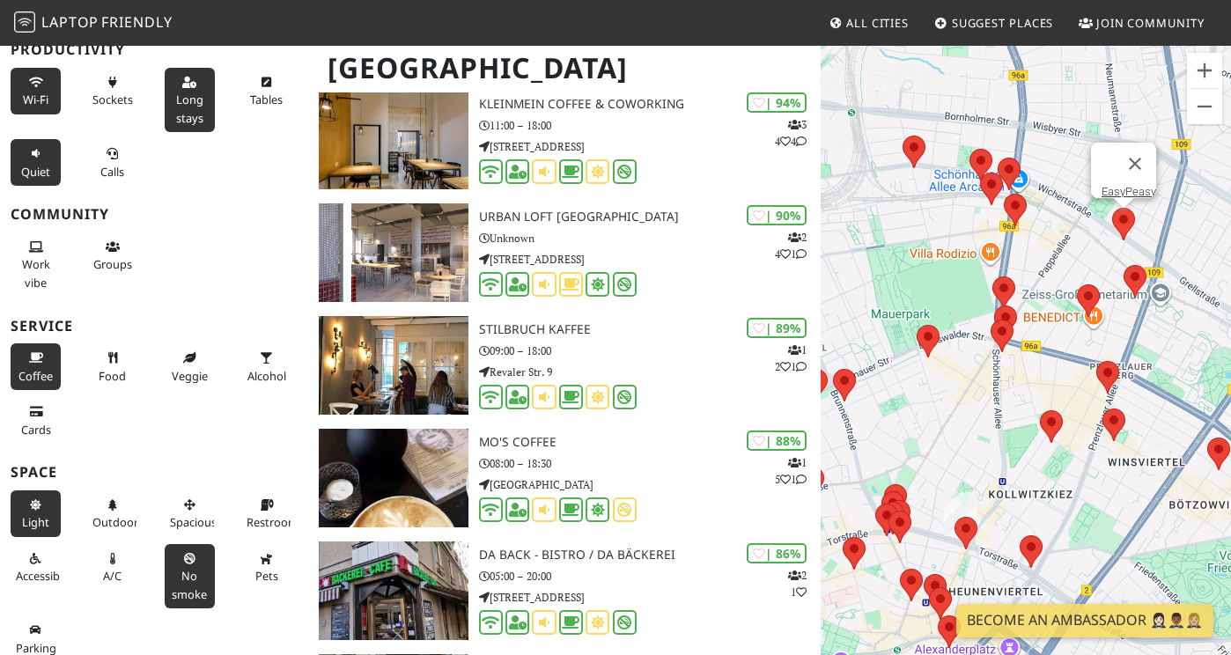
click at [1112, 208] on area at bounding box center [1112, 208] width 0 height 0
click at [1106, 185] on link "EasyPeasy" at bounding box center [1129, 191] width 55 height 13
click at [1103, 409] on area at bounding box center [1103, 409] width 0 height 0
click at [1115, 386] on link "Town Mouse Coffee" at bounding box center [1120, 392] width 100 height 13
click at [34, 514] on span "Light" at bounding box center [35, 522] width 27 height 16
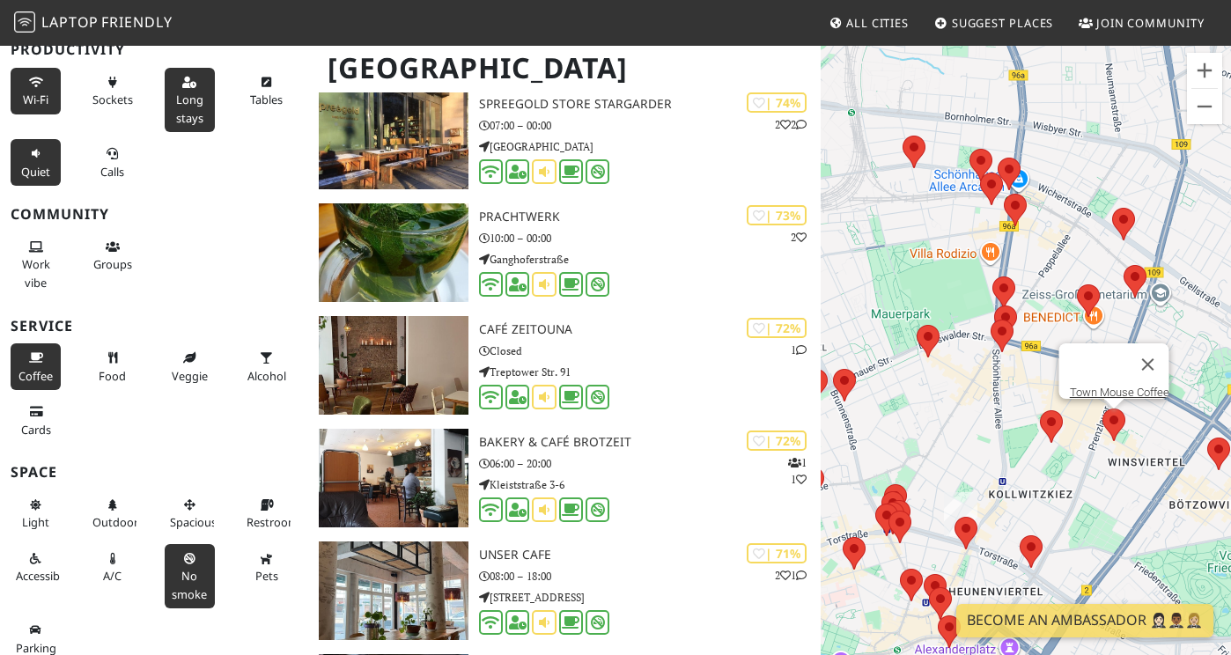
click at [182, 107] on span "Long stays" at bounding box center [189, 108] width 27 height 33
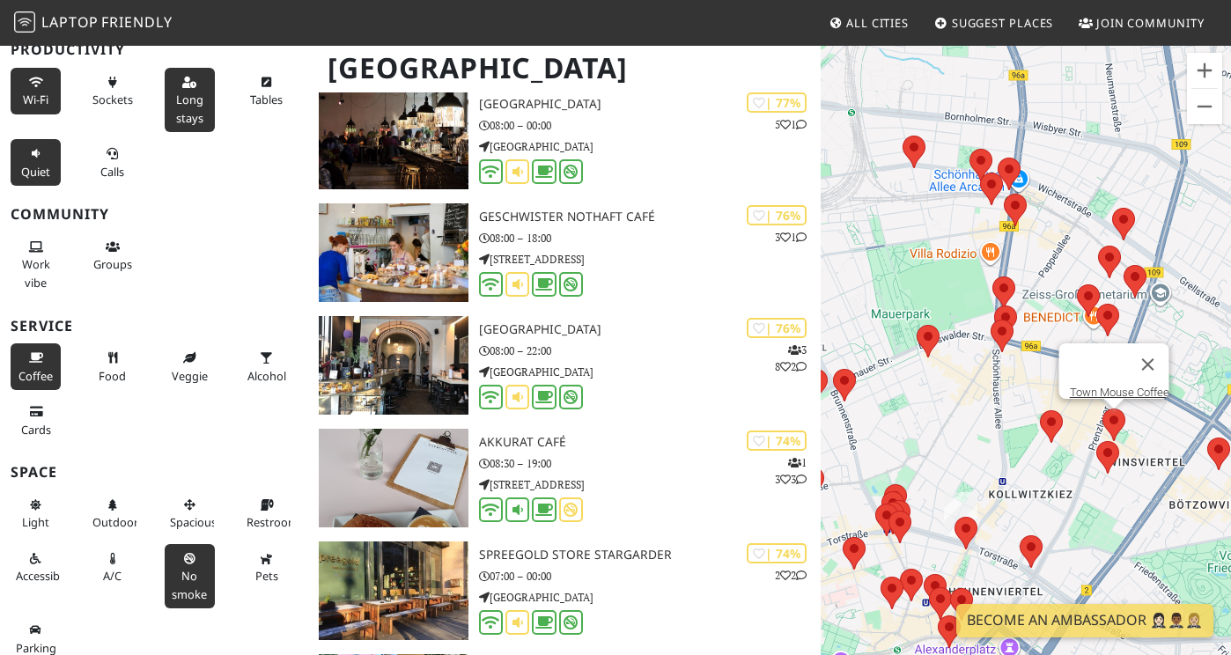
click at [182, 107] on span "Long stays" at bounding box center [189, 108] width 27 height 33
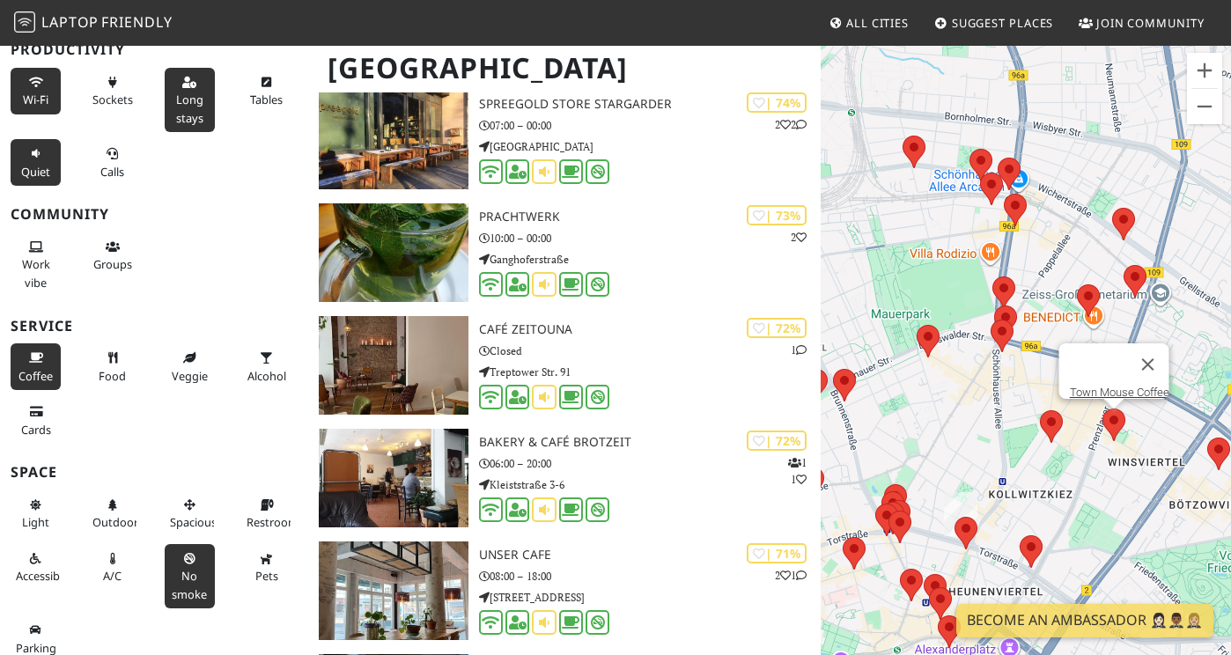
click at [188, 105] on span "Long stays" at bounding box center [189, 108] width 27 height 33
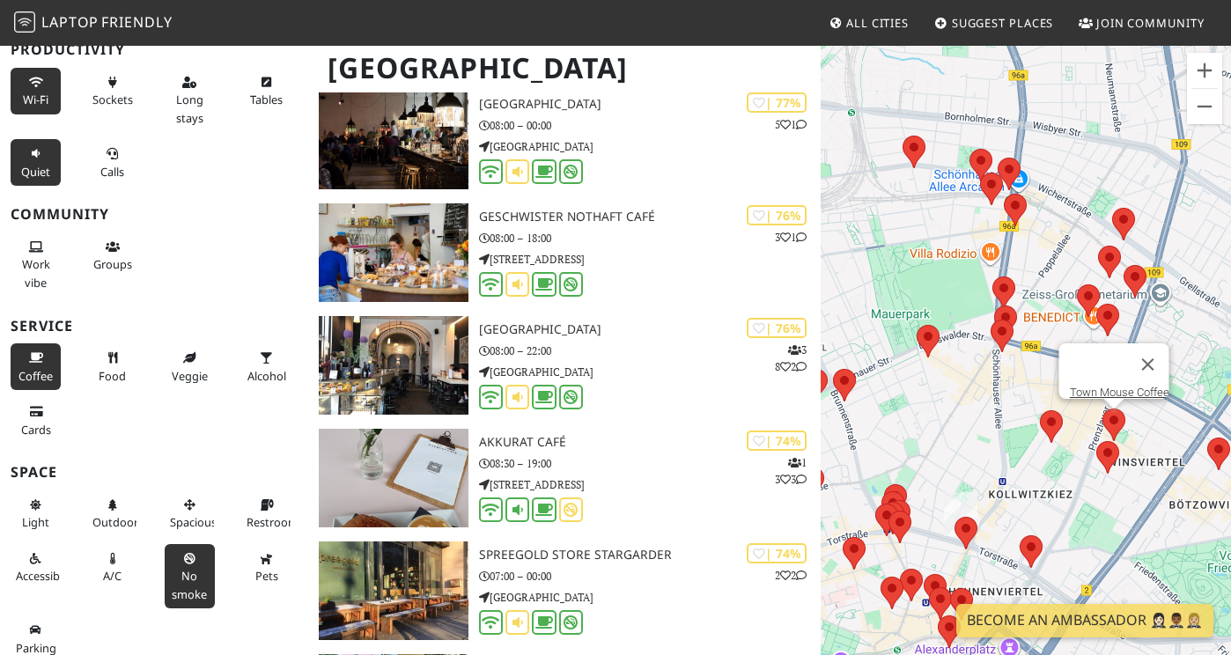
click at [41, 97] on span "Wi-Fi" at bounding box center [36, 100] width 26 height 16
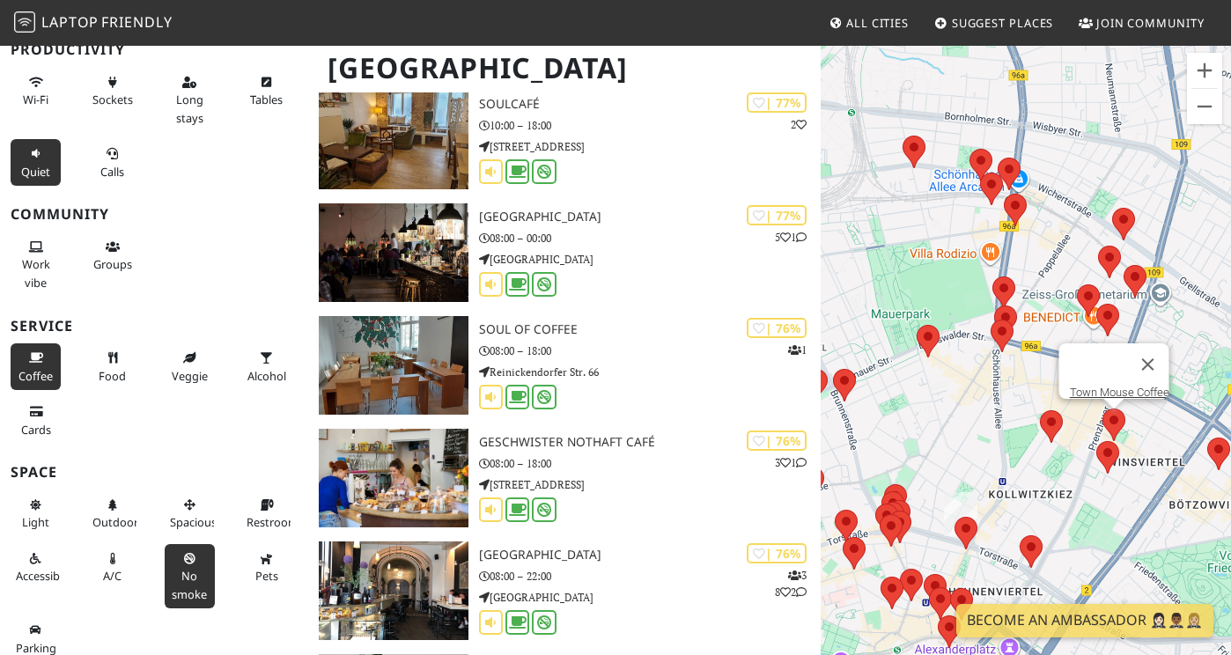
click at [41, 164] on span "Quiet" at bounding box center [35, 172] width 29 height 16
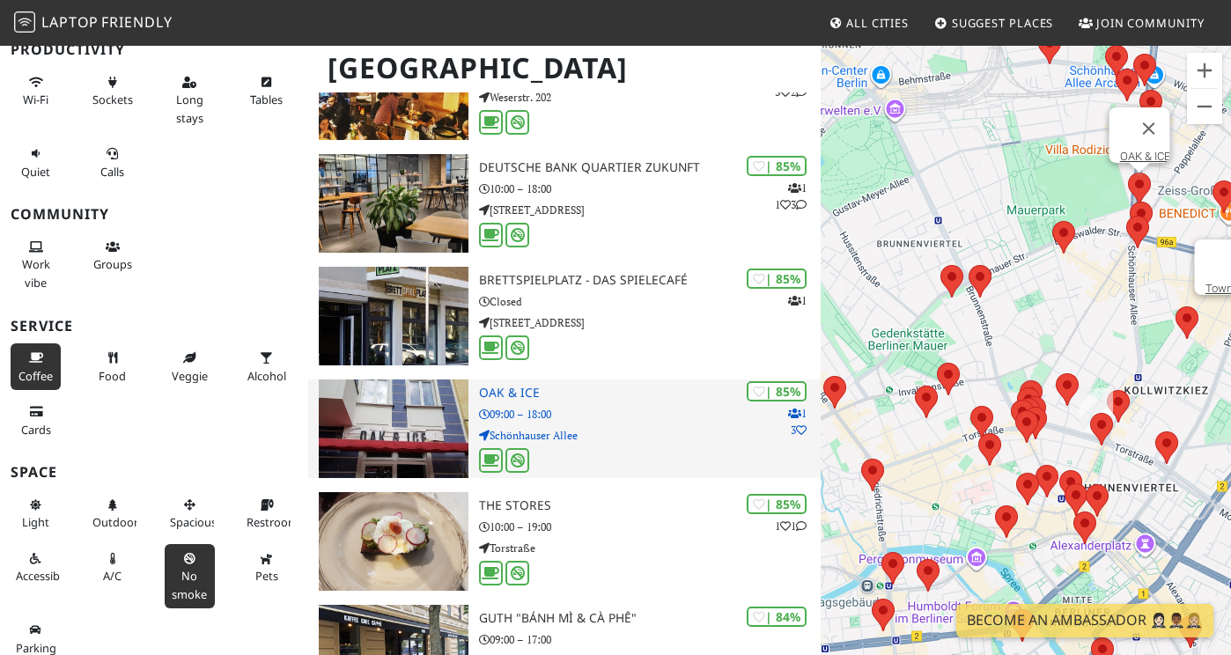
scroll to position [1328, 0]
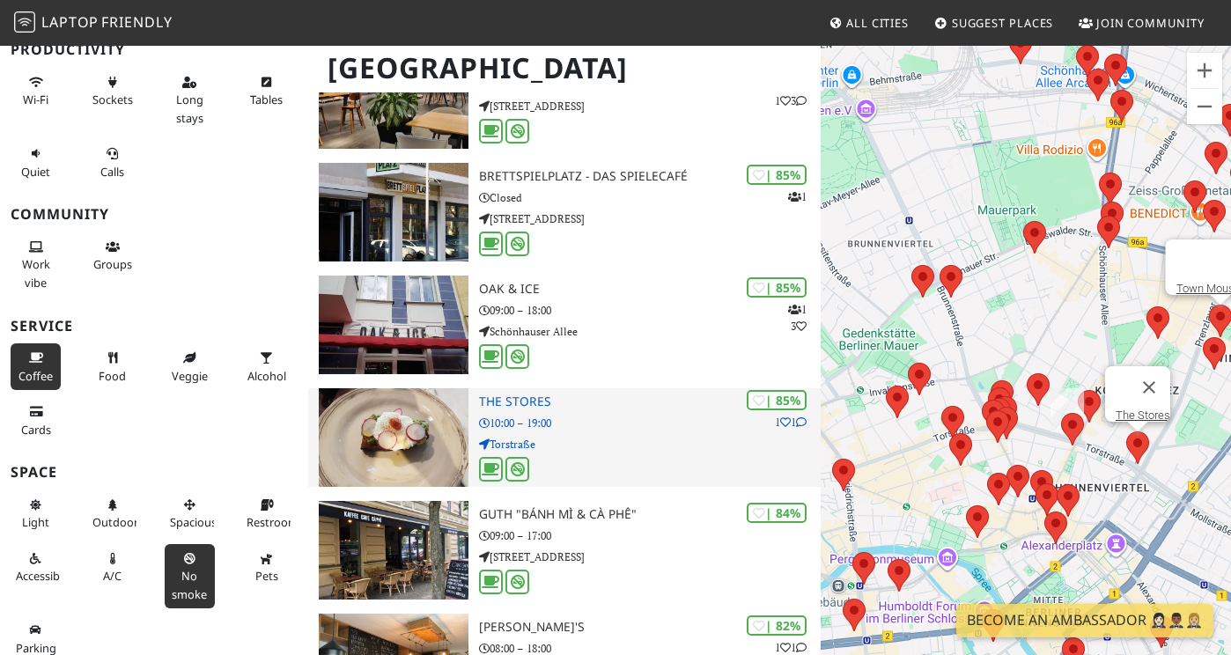
click at [604, 436] on p "Torstraße" at bounding box center [650, 444] width 342 height 17
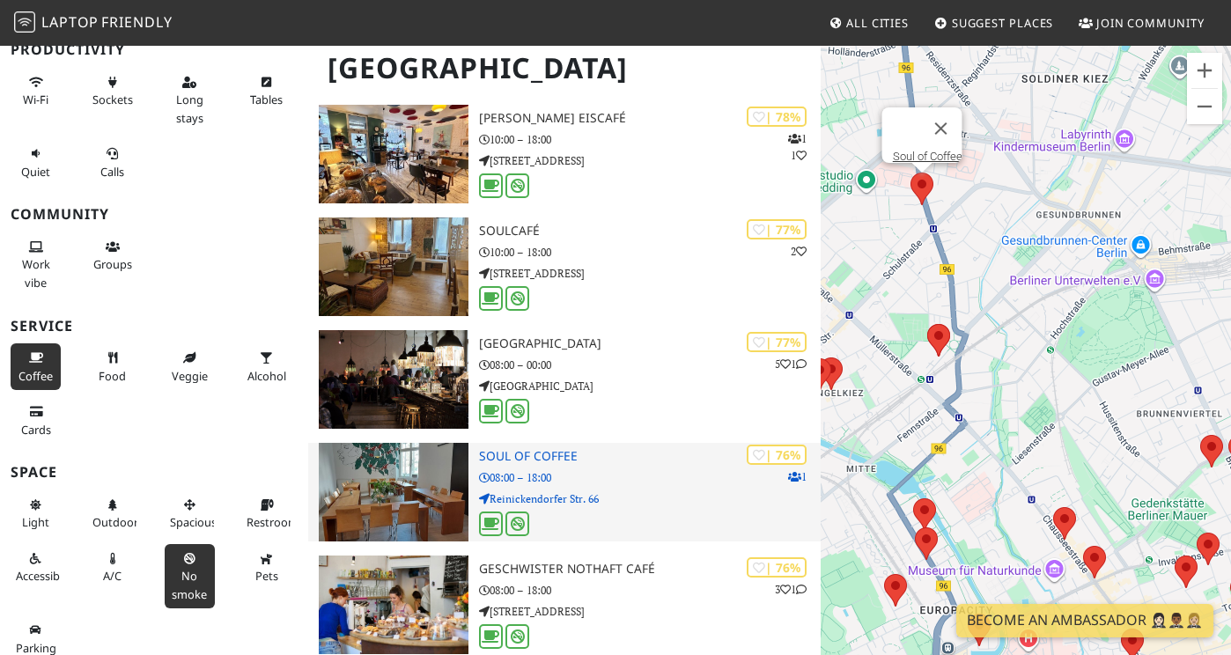
scroll to position [2404, 0]
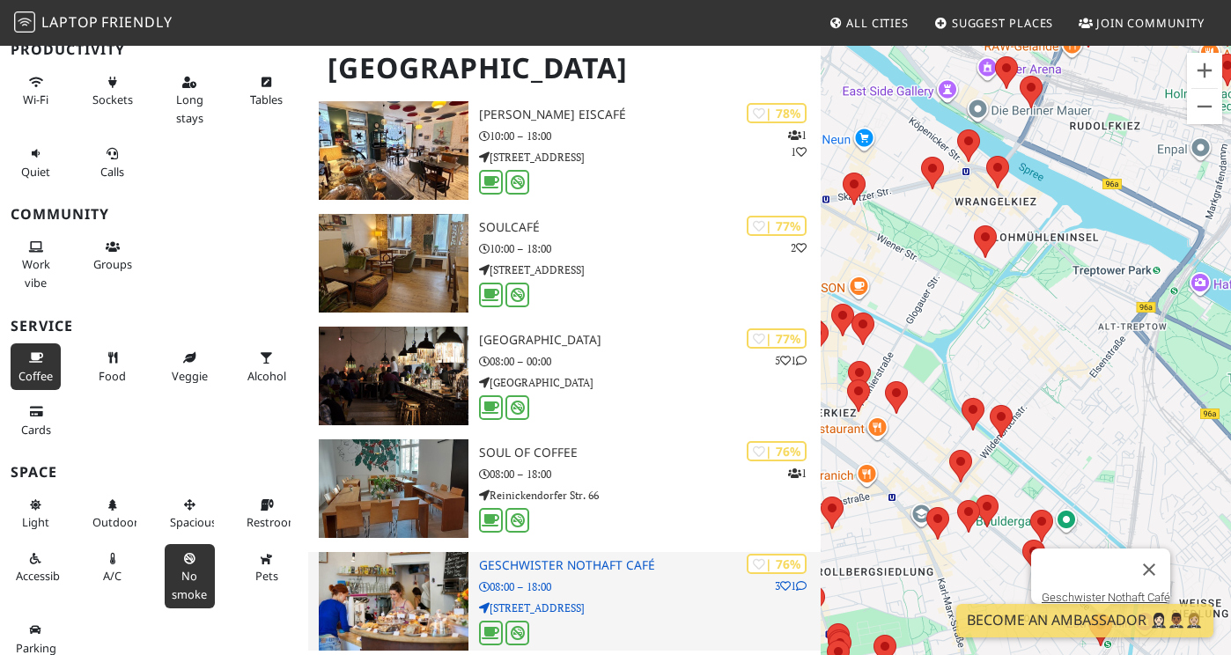
click at [592, 579] on p "08:00 – 18:00" at bounding box center [650, 587] width 342 height 17
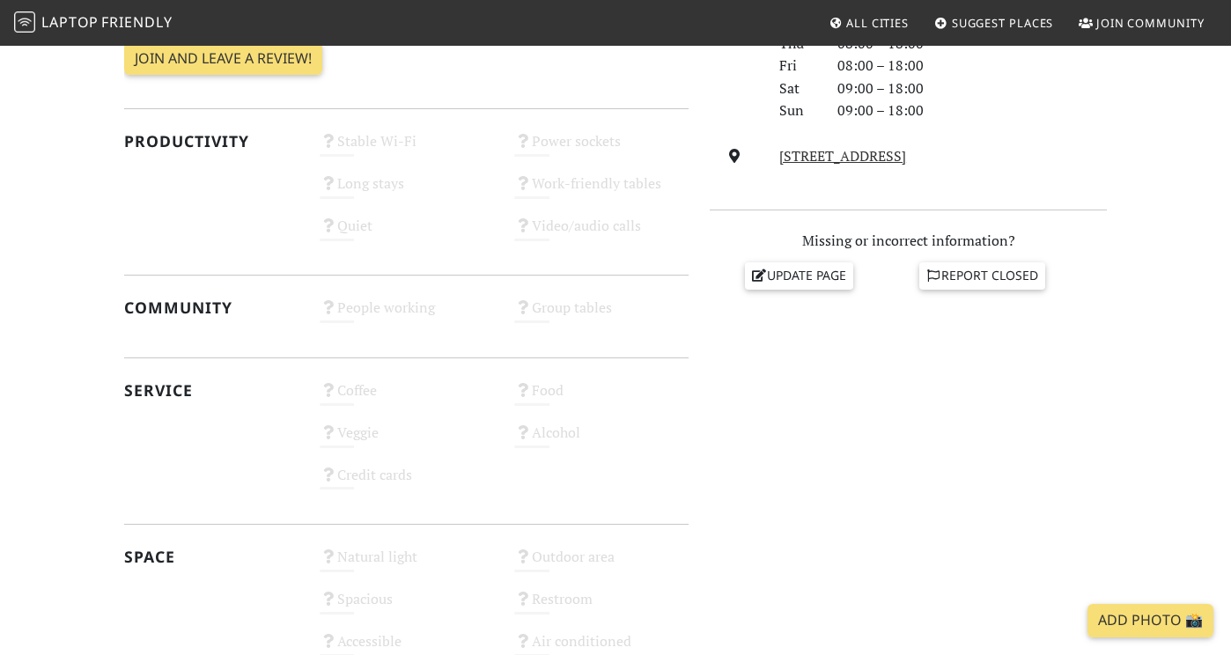
scroll to position [920, 0]
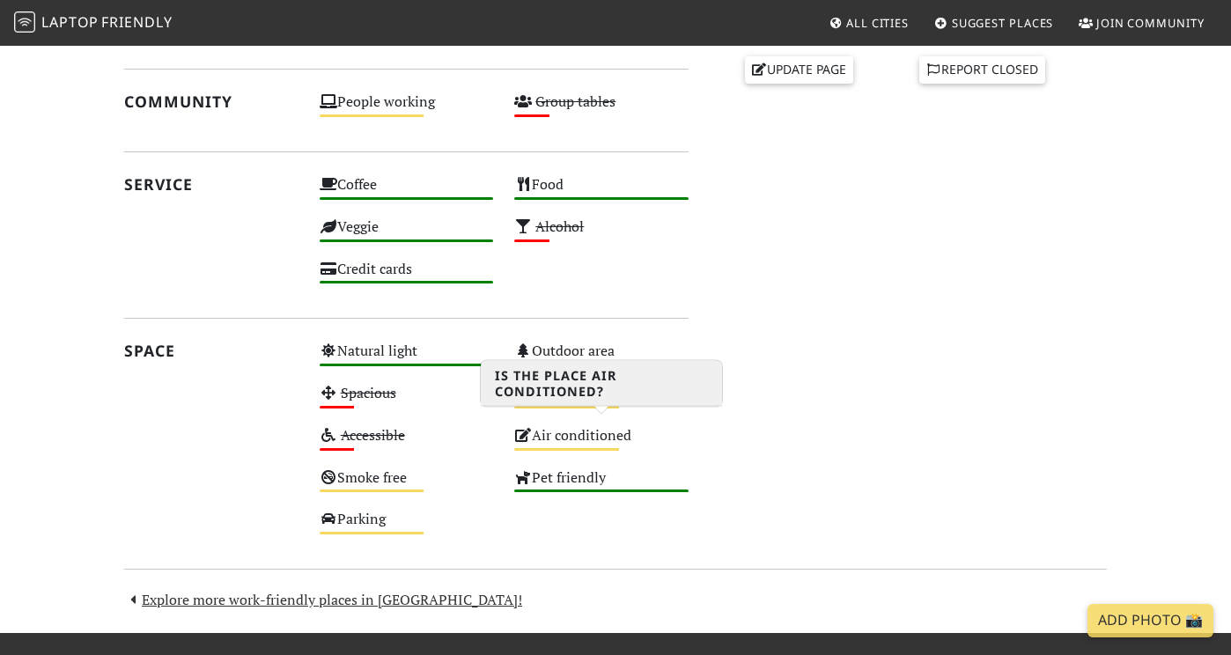
scroll to position [920, 0]
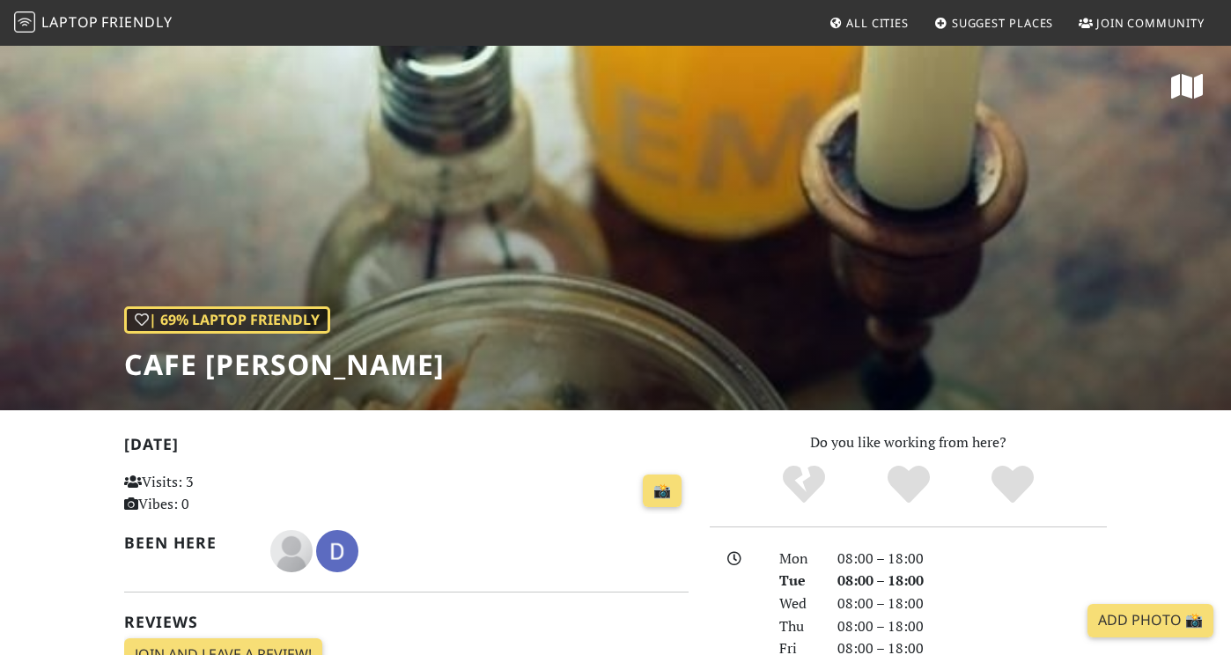
scroll to position [318, 0]
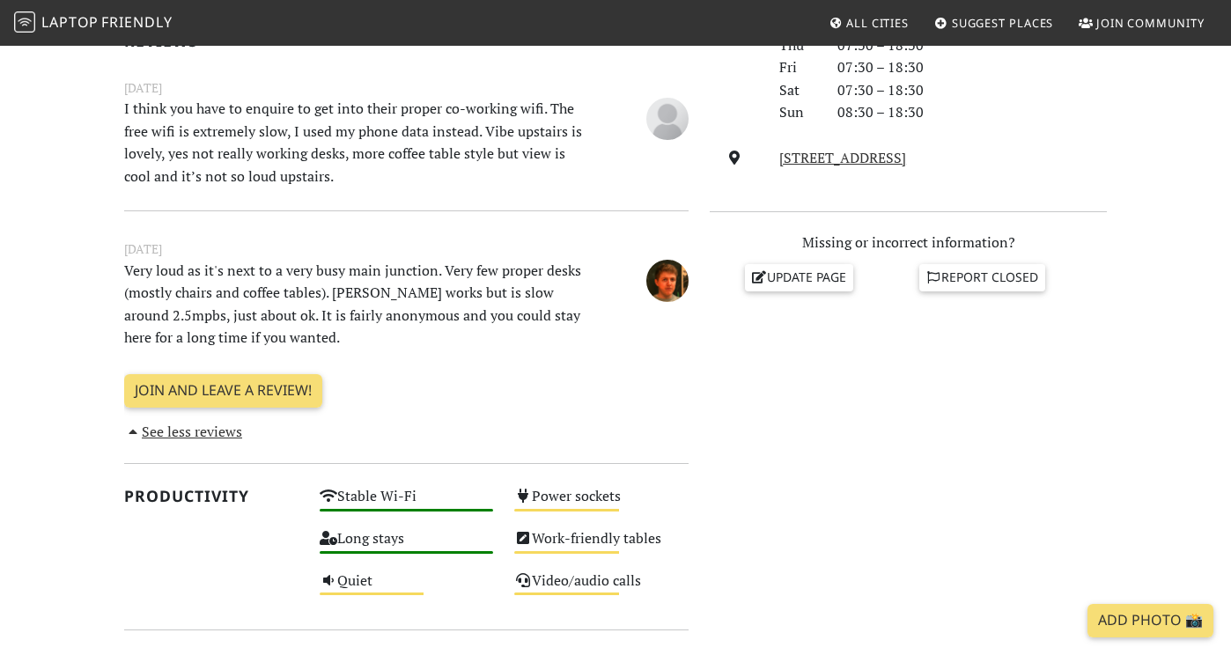
scroll to position [732, 0]
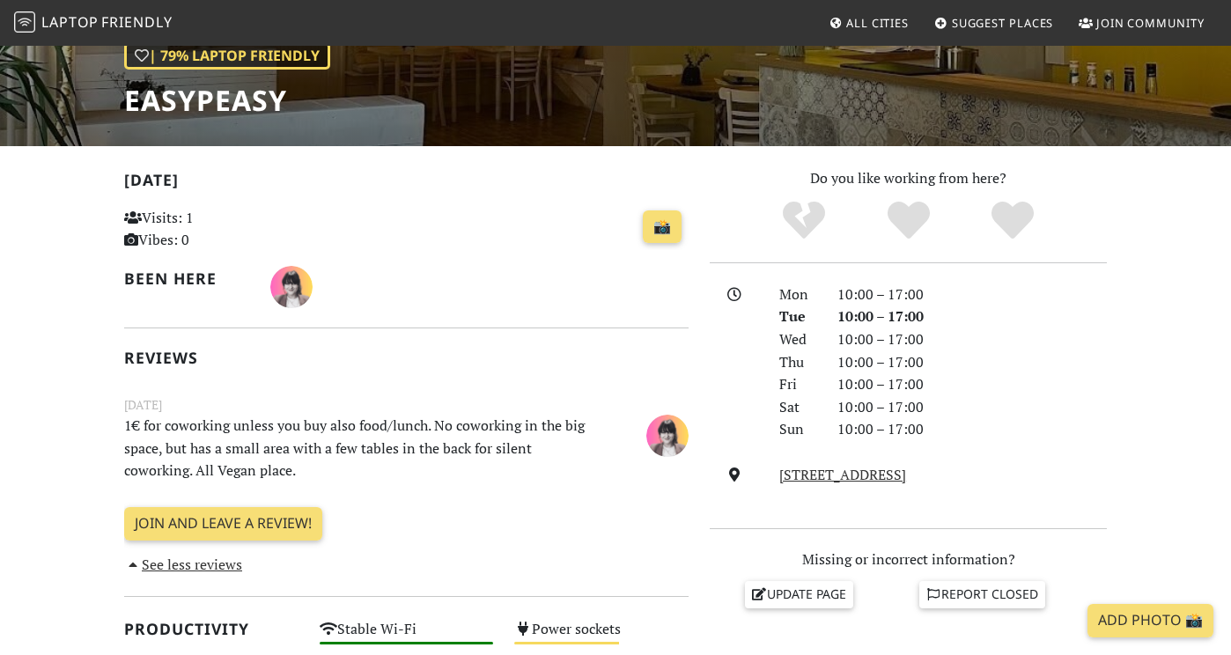
scroll to position [616, 0]
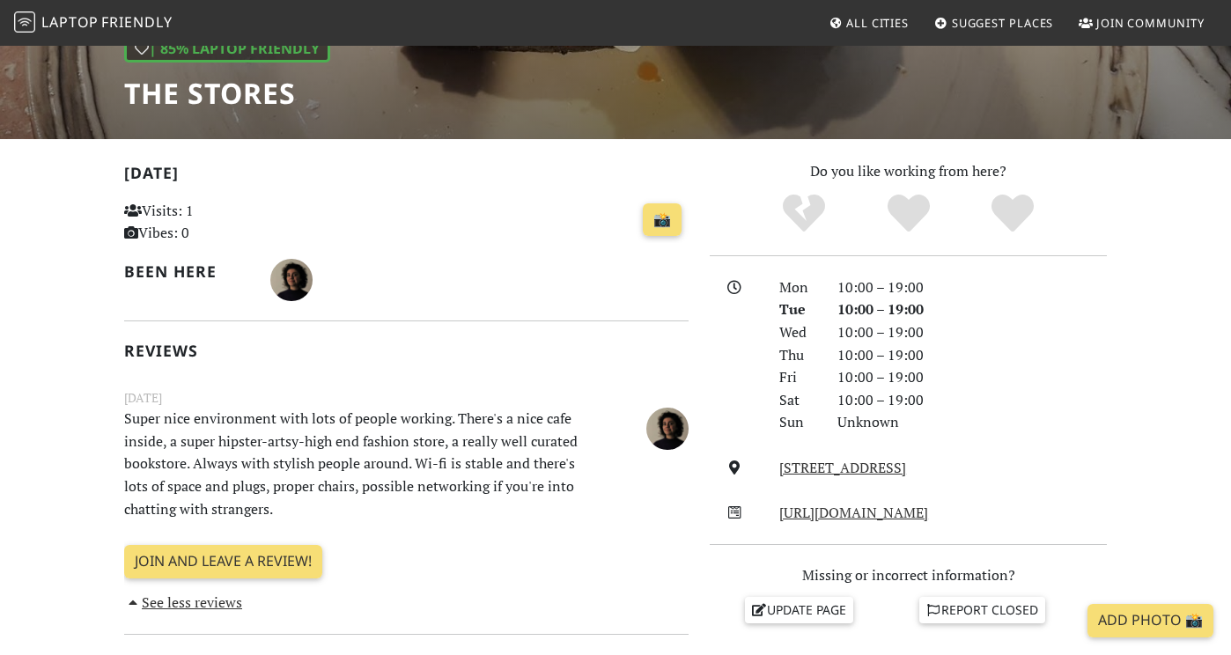
scroll to position [240, 0]
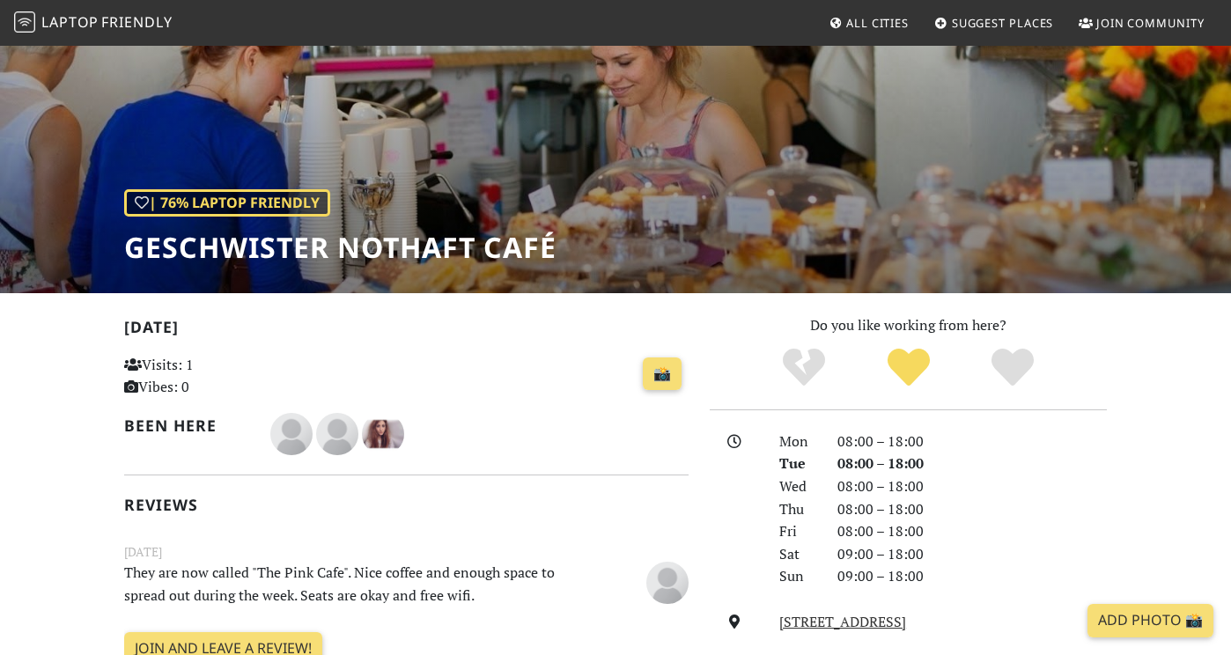
scroll to position [234, 0]
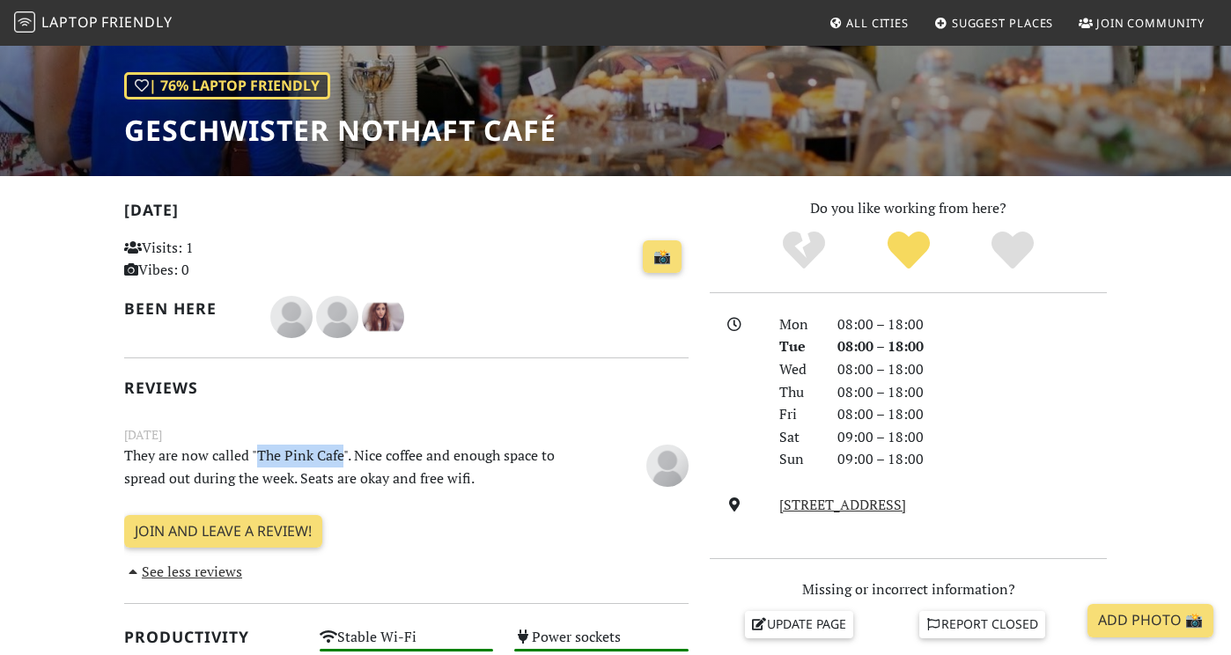
drag, startPoint x: 258, startPoint y: 452, endPoint x: 342, endPoint y: 454, distance: 83.7
click at [342, 454] on p "They are now called "The Pink Cafe". Nice coffee and enough space to spread out…" at bounding box center [358, 467] width 488 height 45
copy p "The Pink Cafe"
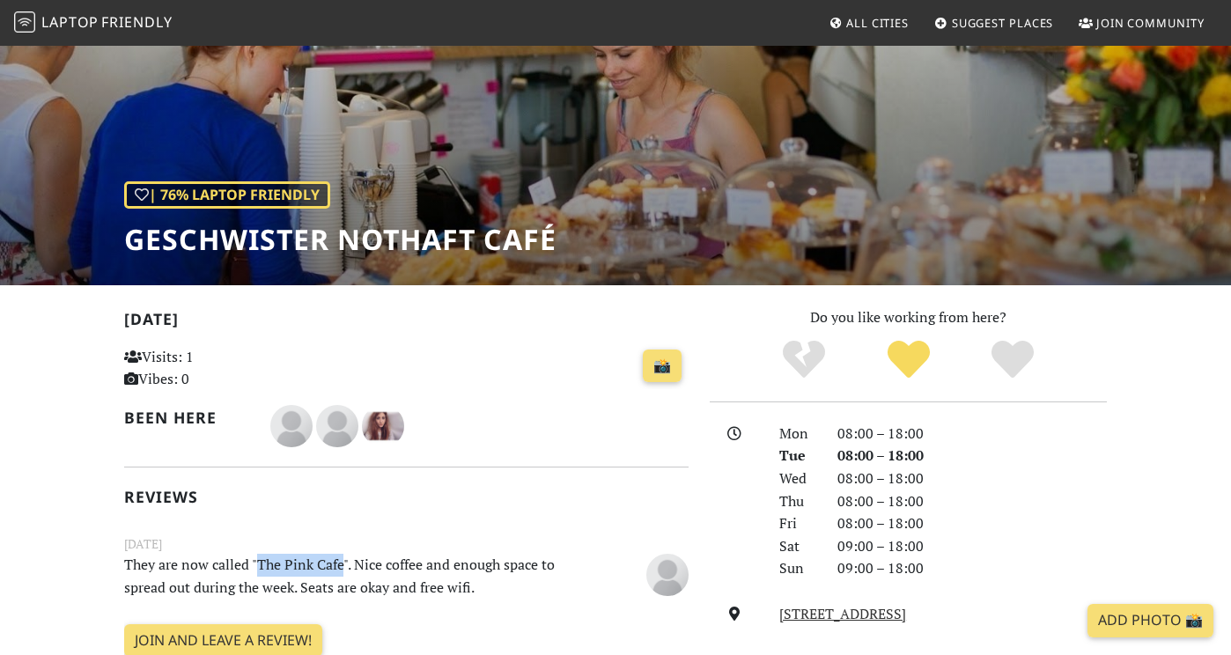
scroll to position [0, 0]
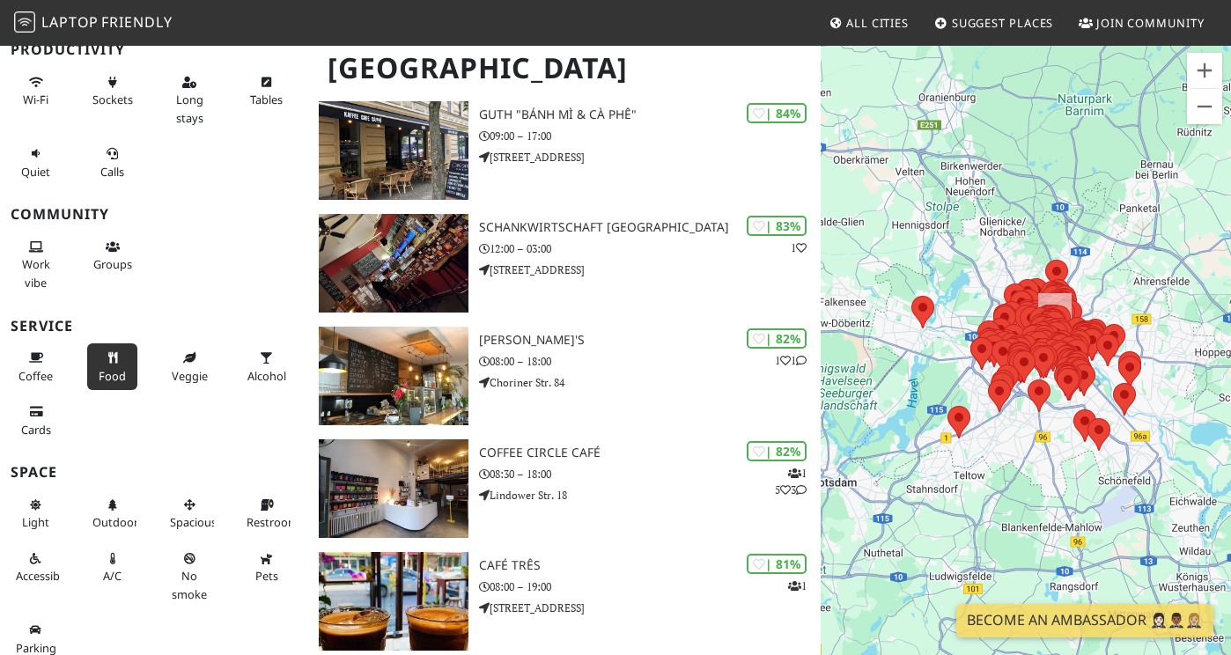
scroll to position [2431, 0]
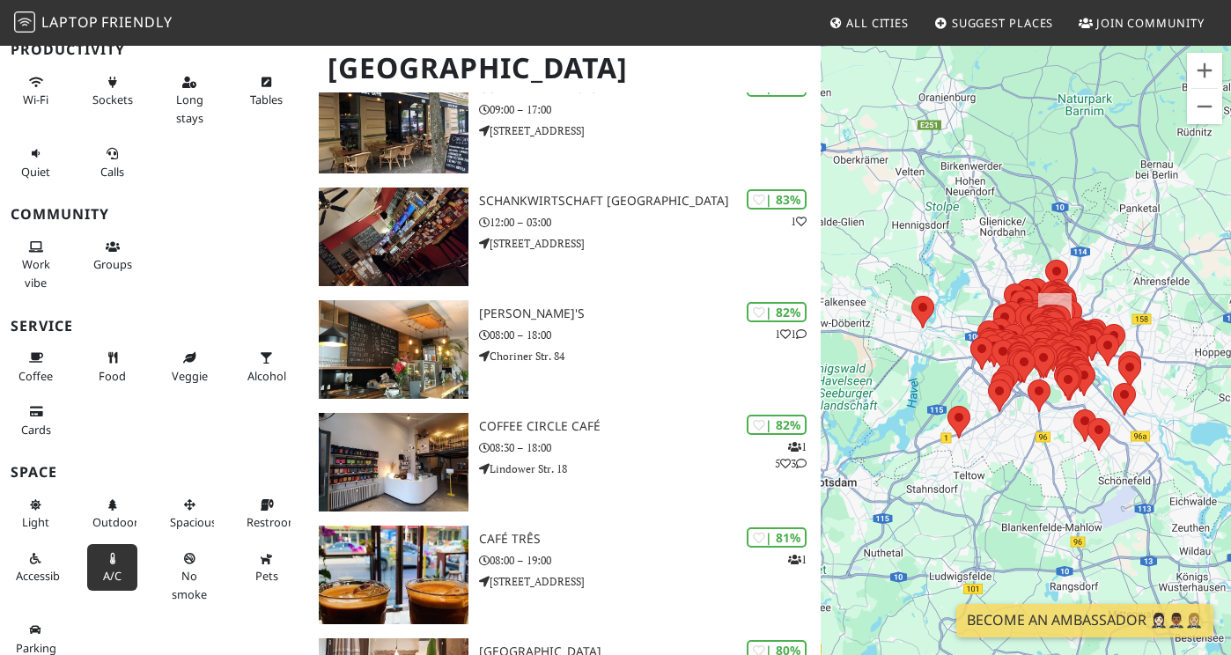
click at [99, 552] on button "A/C" at bounding box center [112, 567] width 50 height 47
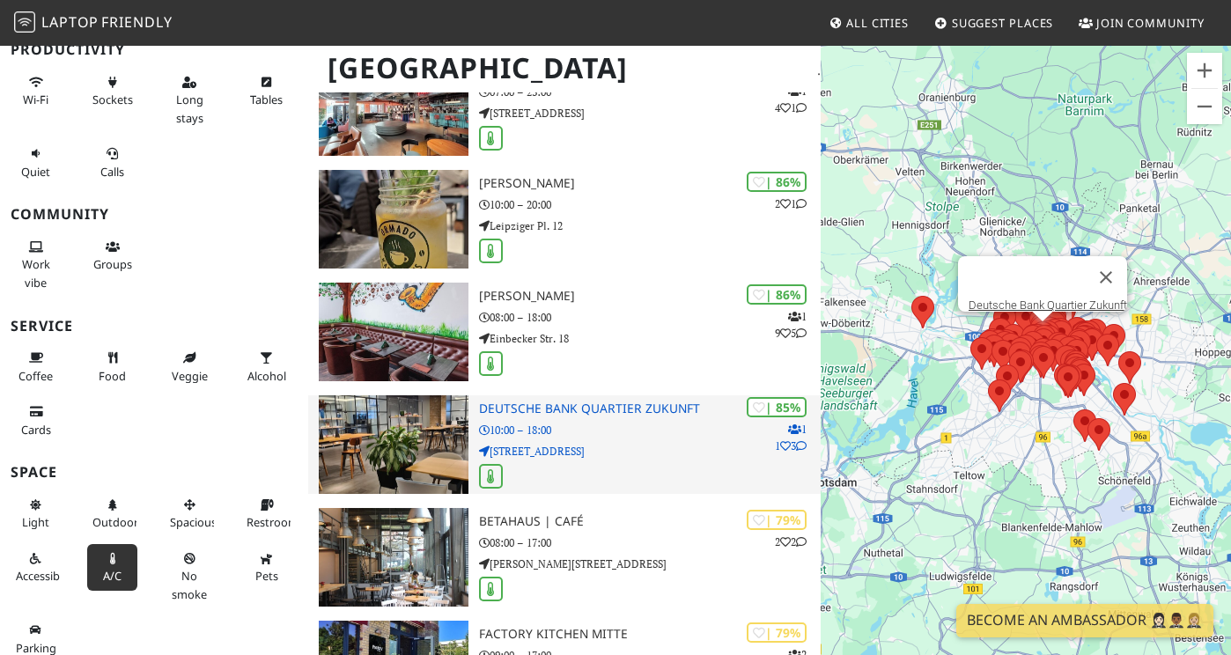
scroll to position [0, 0]
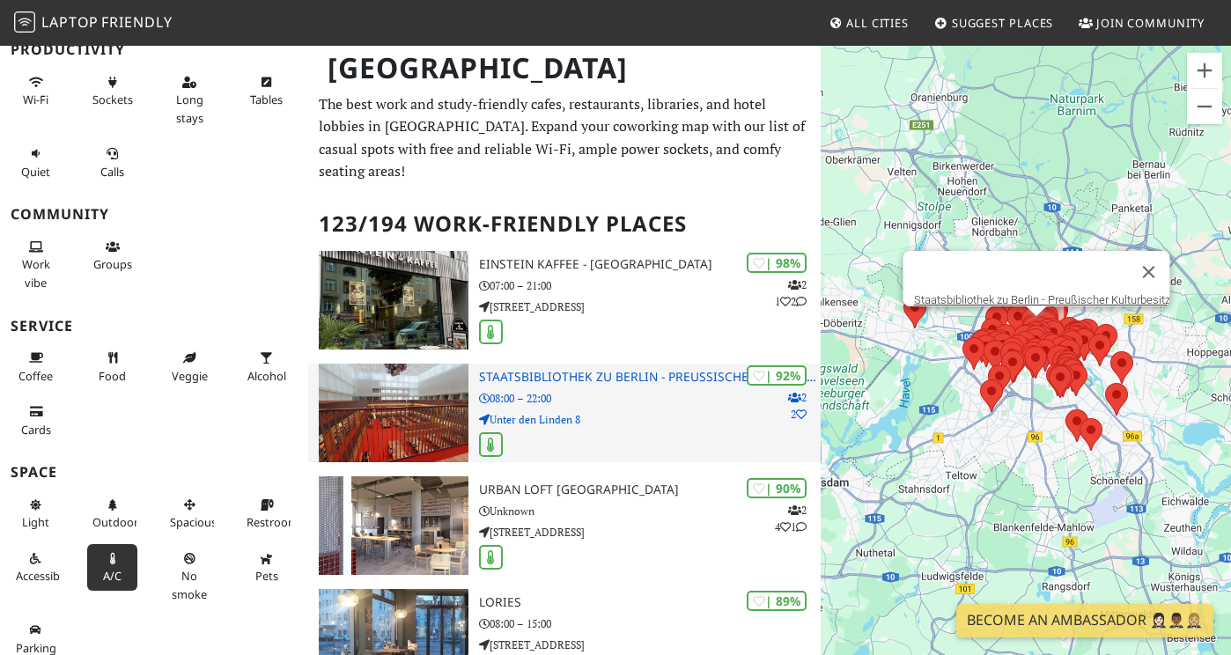
click at [609, 411] on p "Unter den Linden 8" at bounding box center [650, 419] width 342 height 17
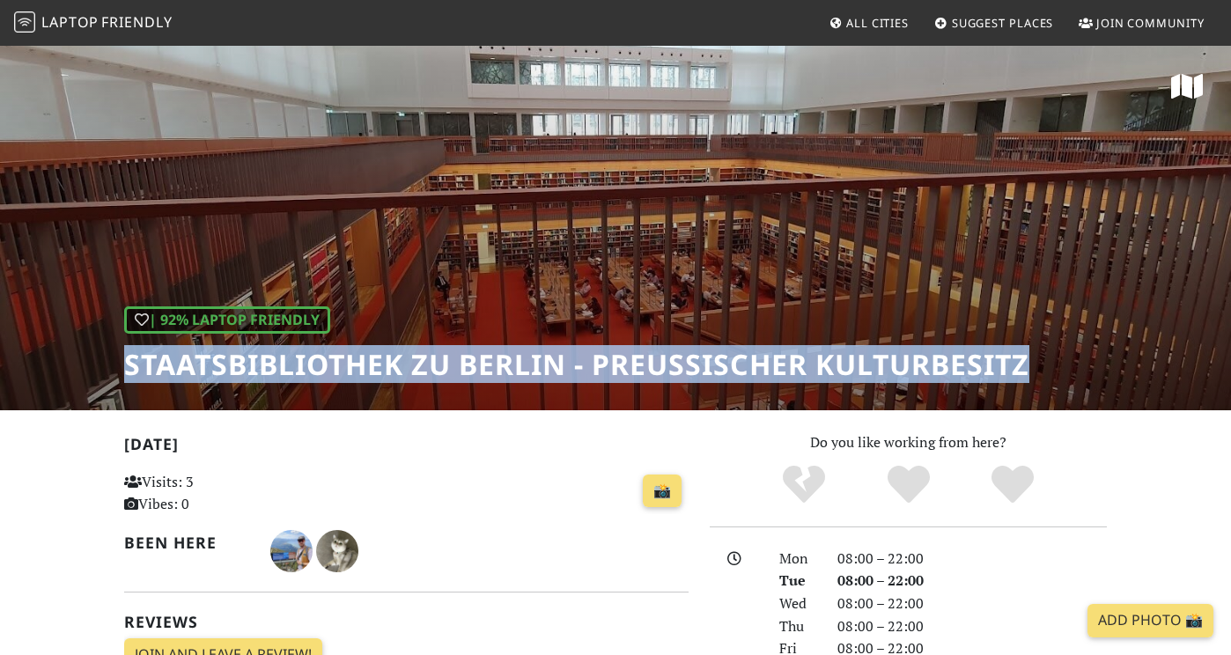
drag, startPoint x: 1036, startPoint y: 366, endPoint x: 129, endPoint y: 360, distance: 907.1
click at [129, 360] on div "| 92% Laptop Friendly Staatsbibliothek zu Berlin - Preußischer Kulturbesitz" at bounding box center [615, 227] width 1231 height 366
